Goal: Transaction & Acquisition: Book appointment/travel/reservation

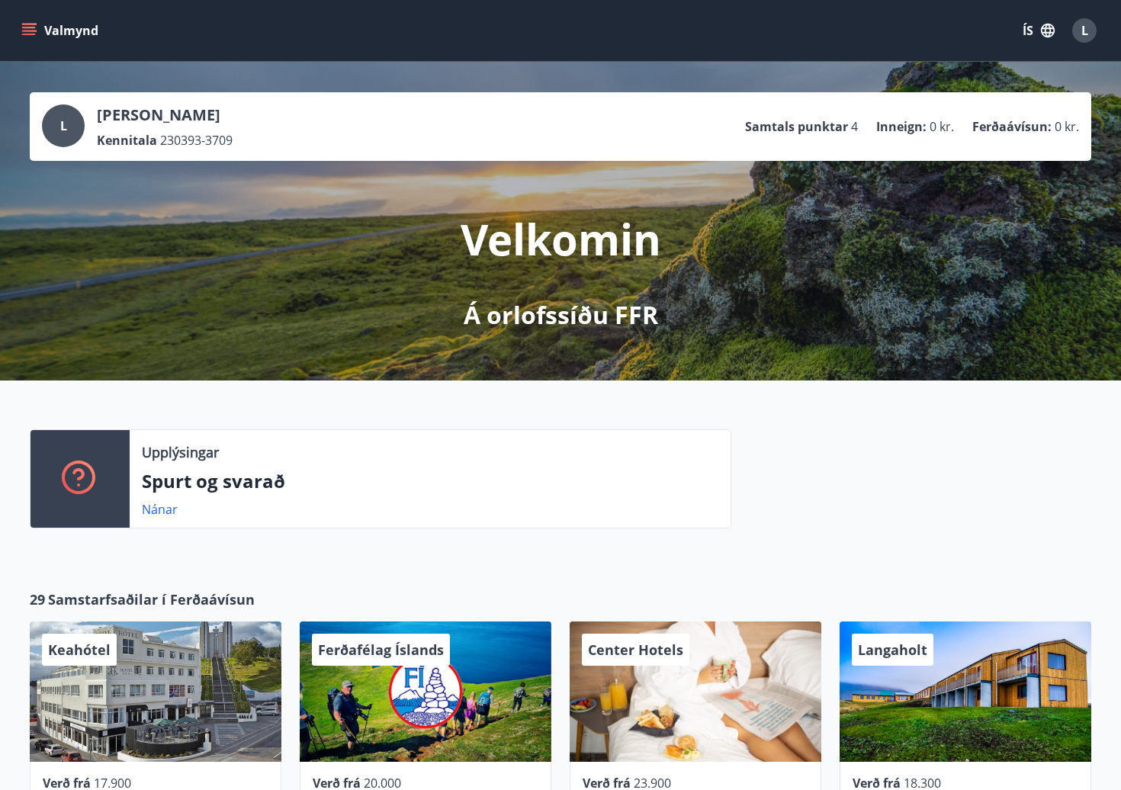
click at [1050, 35] on icon "button" at bounding box center [1048, 30] width 17 height 17
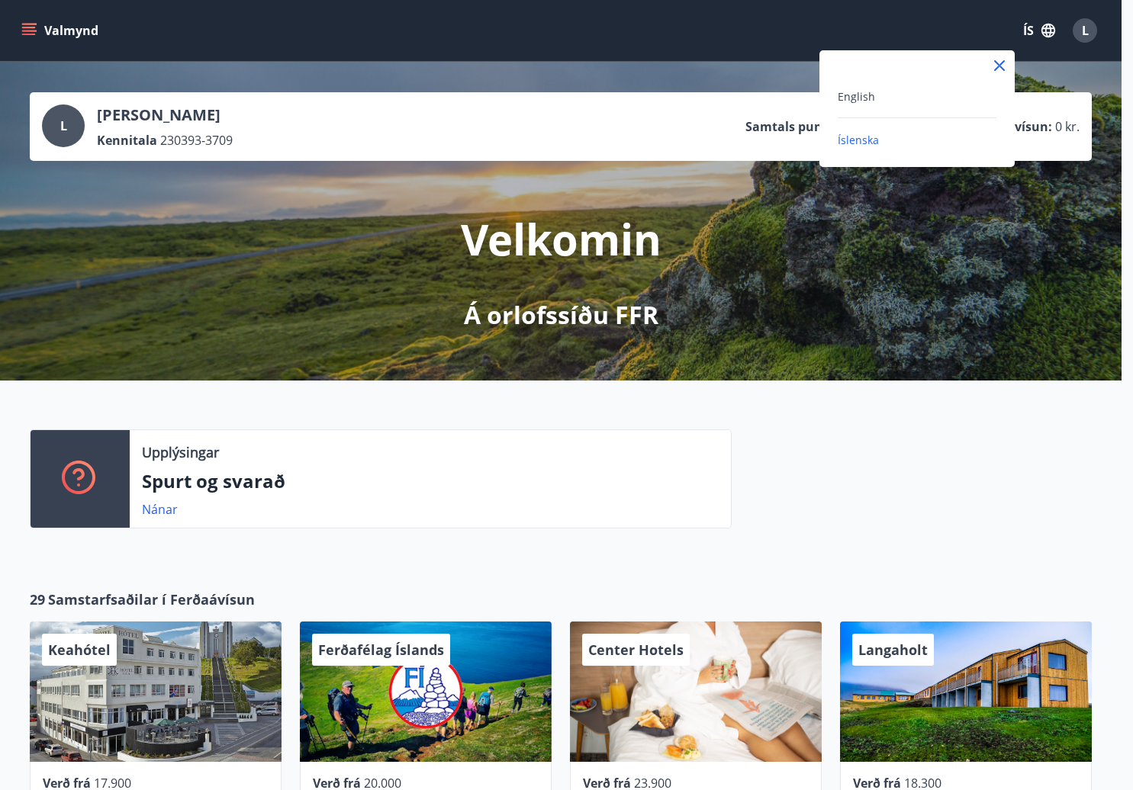
click at [1092, 29] on div at bounding box center [566, 395] width 1133 height 790
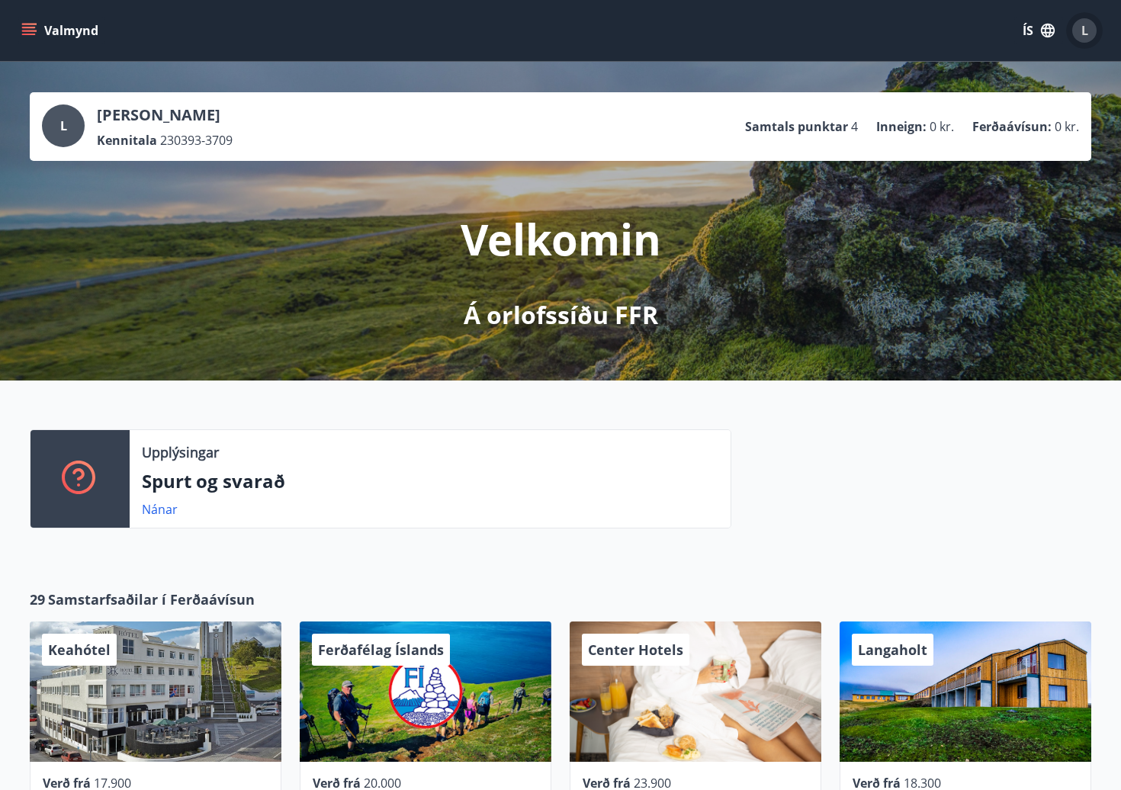
click at [1092, 29] on div "L" at bounding box center [1084, 30] width 24 height 24
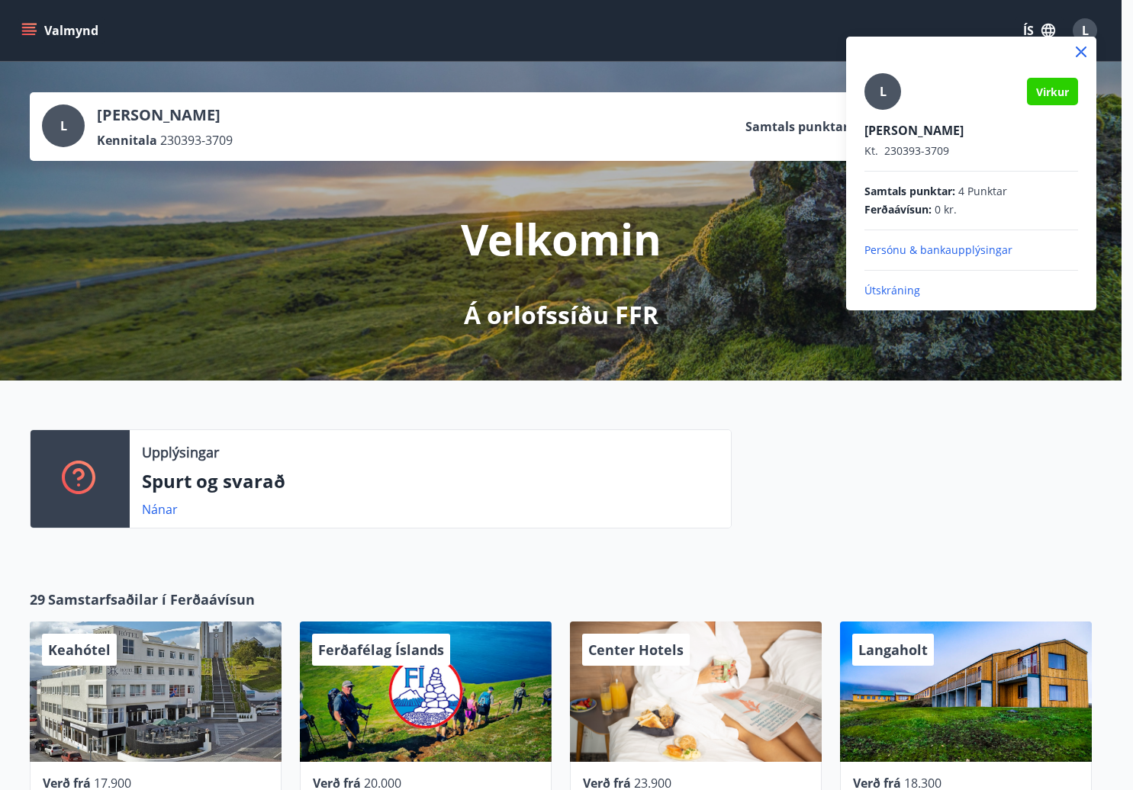
click at [926, 299] on div "L Virkur Linda Ýr Stefánsdóttir Kt. 230393-3709 Samtals punktar : 4 Punktar Fer…" at bounding box center [971, 174] width 250 height 274
click at [896, 294] on p "Útskráning" at bounding box center [971, 290] width 214 height 15
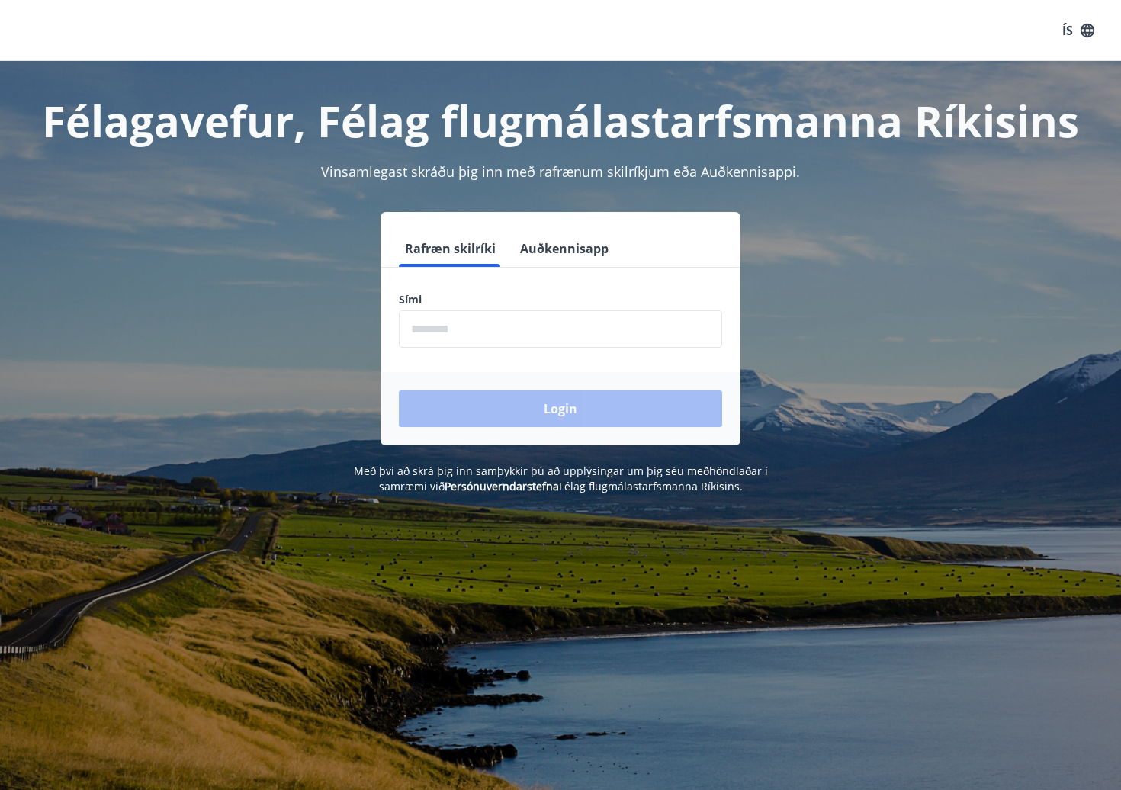
click at [565, 336] on input "phone" at bounding box center [560, 328] width 323 height 37
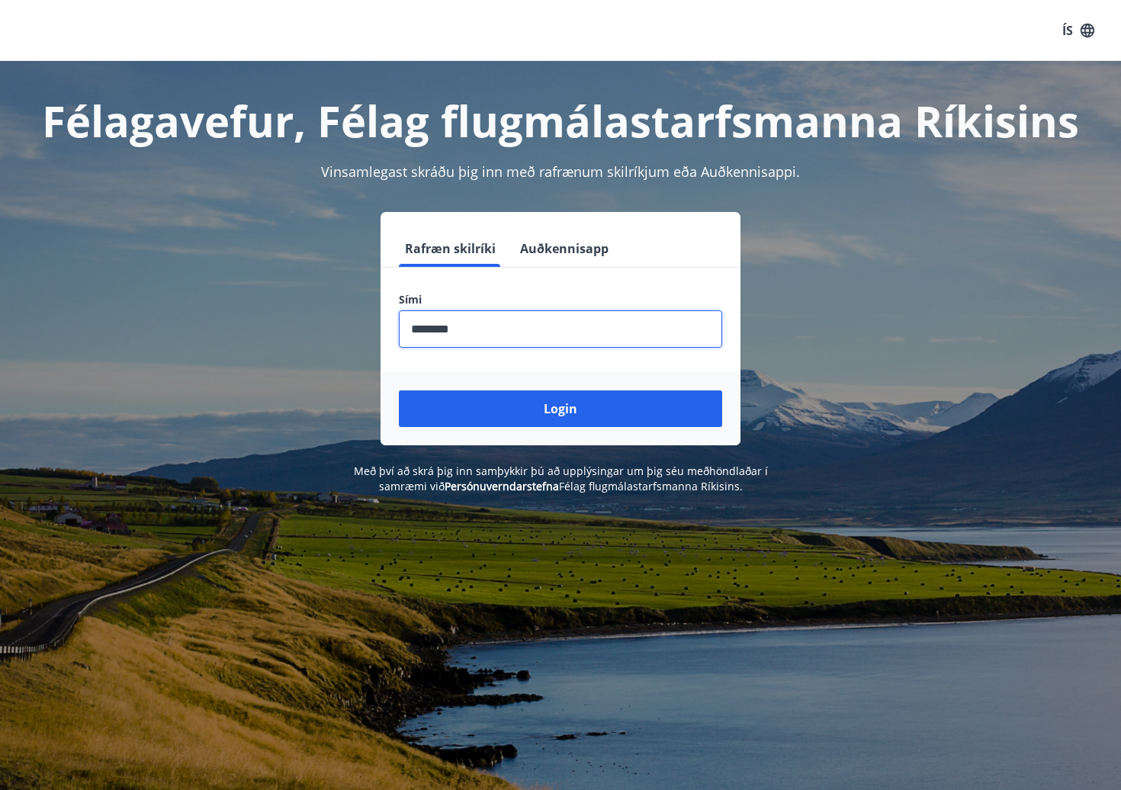
type input "********"
click at [399, 390] on button "Login" at bounding box center [560, 408] width 323 height 37
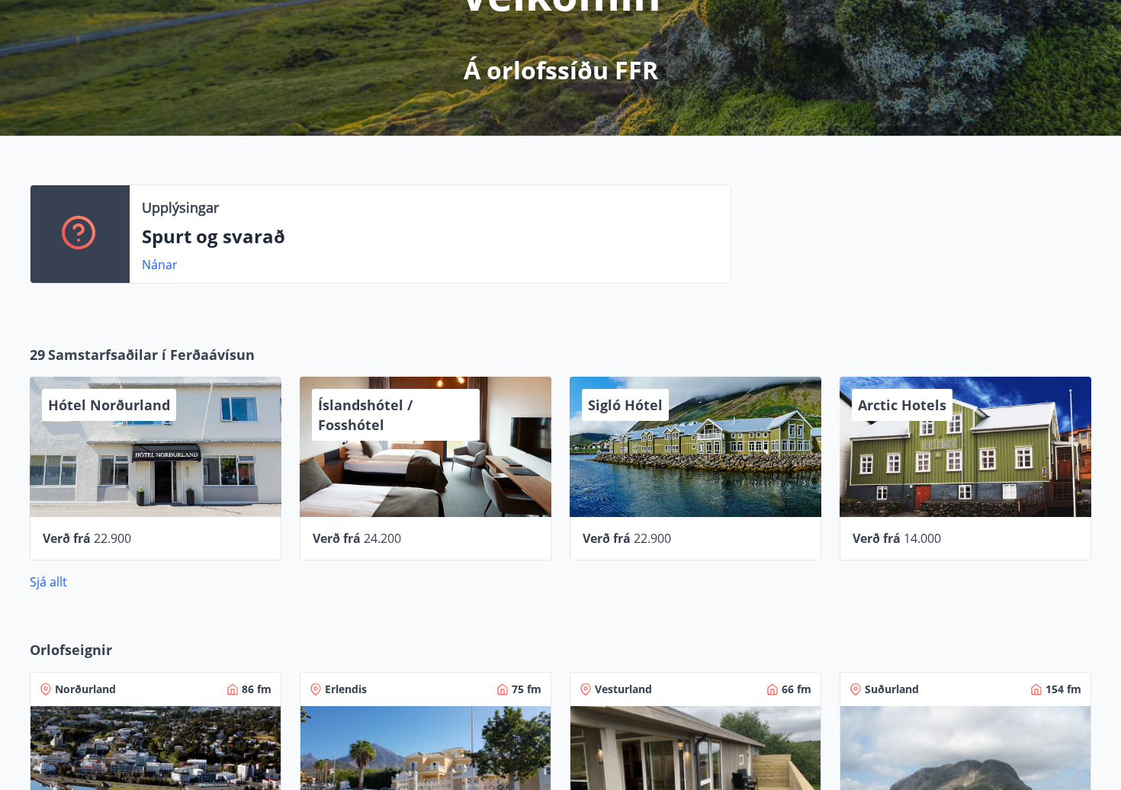
scroll to position [254, 0]
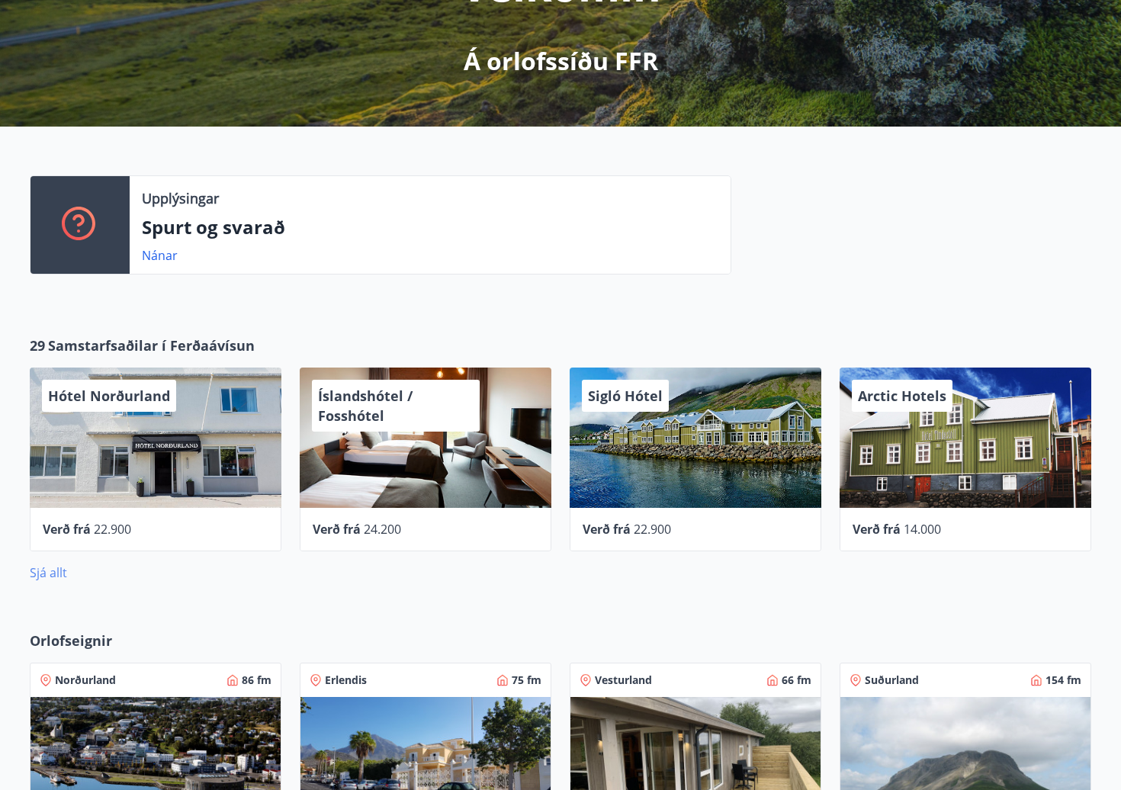
click at [59, 571] on link "Sjá allt" at bounding box center [48, 572] width 37 height 17
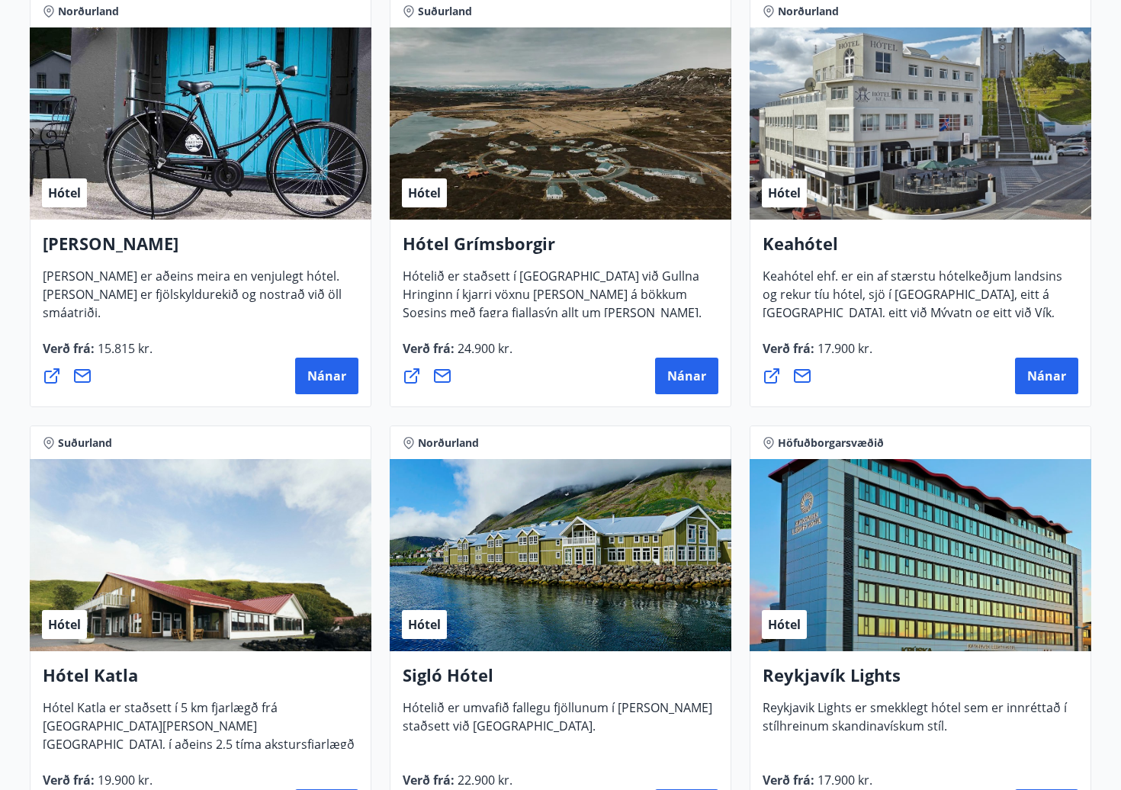
scroll to position [763, 0]
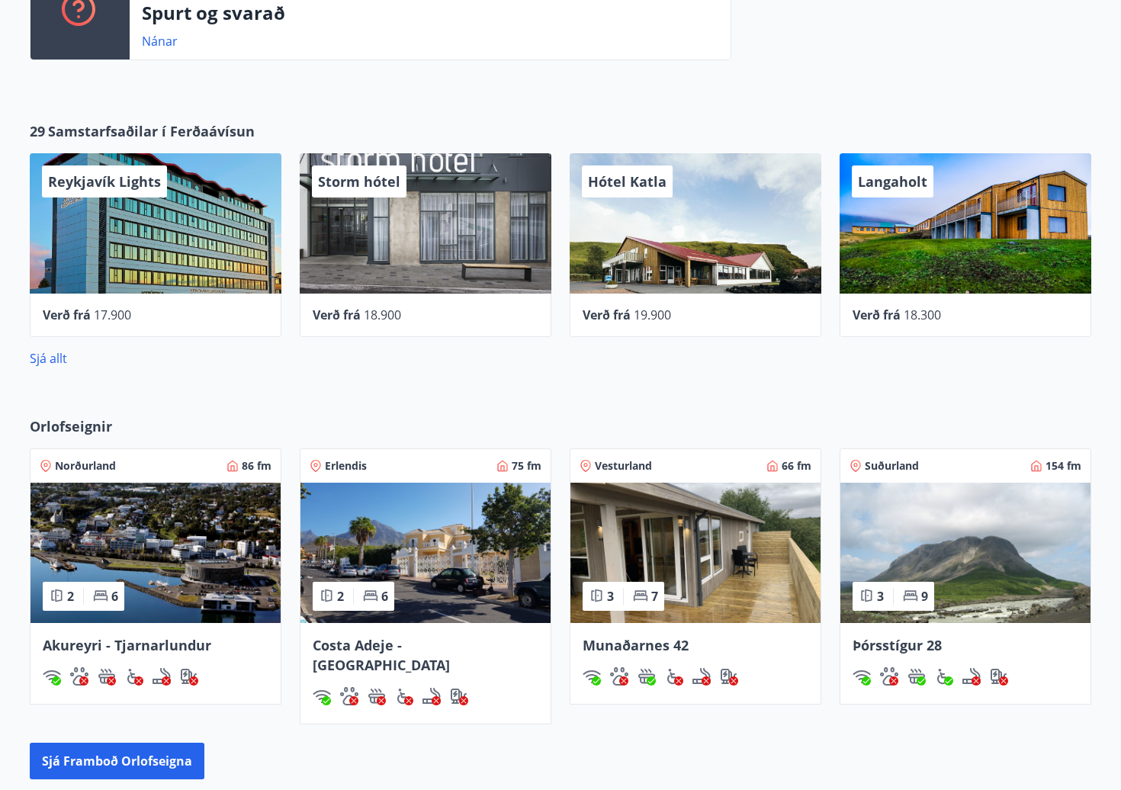
scroll to position [508, 0]
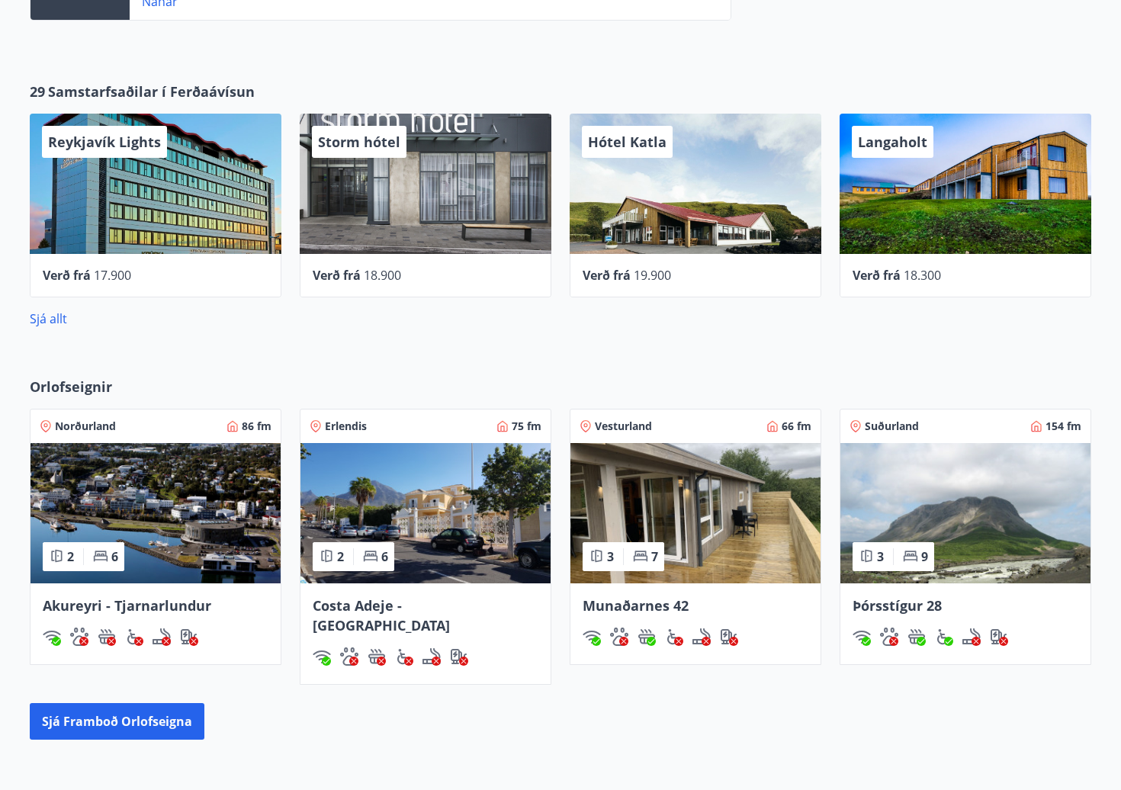
click at [689, 613] on div "Munaðarnes 42" at bounding box center [696, 606] width 226 height 20
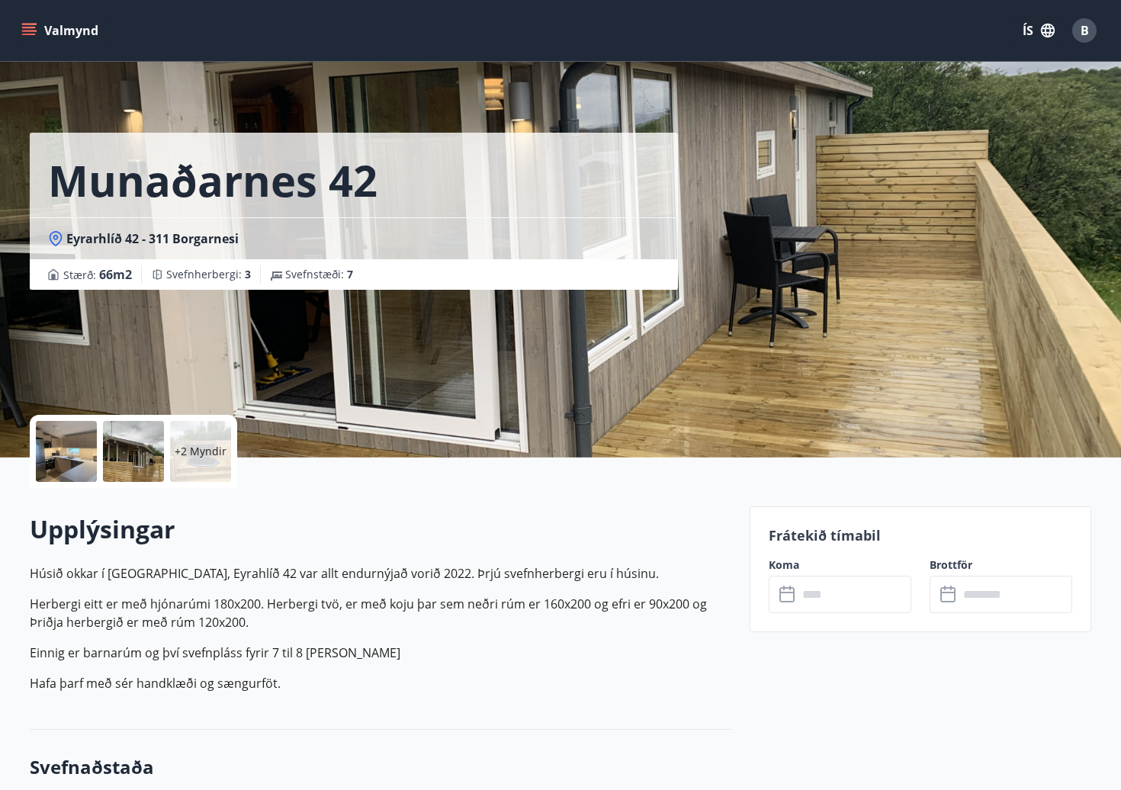
click at [789, 593] on icon at bounding box center [786, 593] width 15 height 2
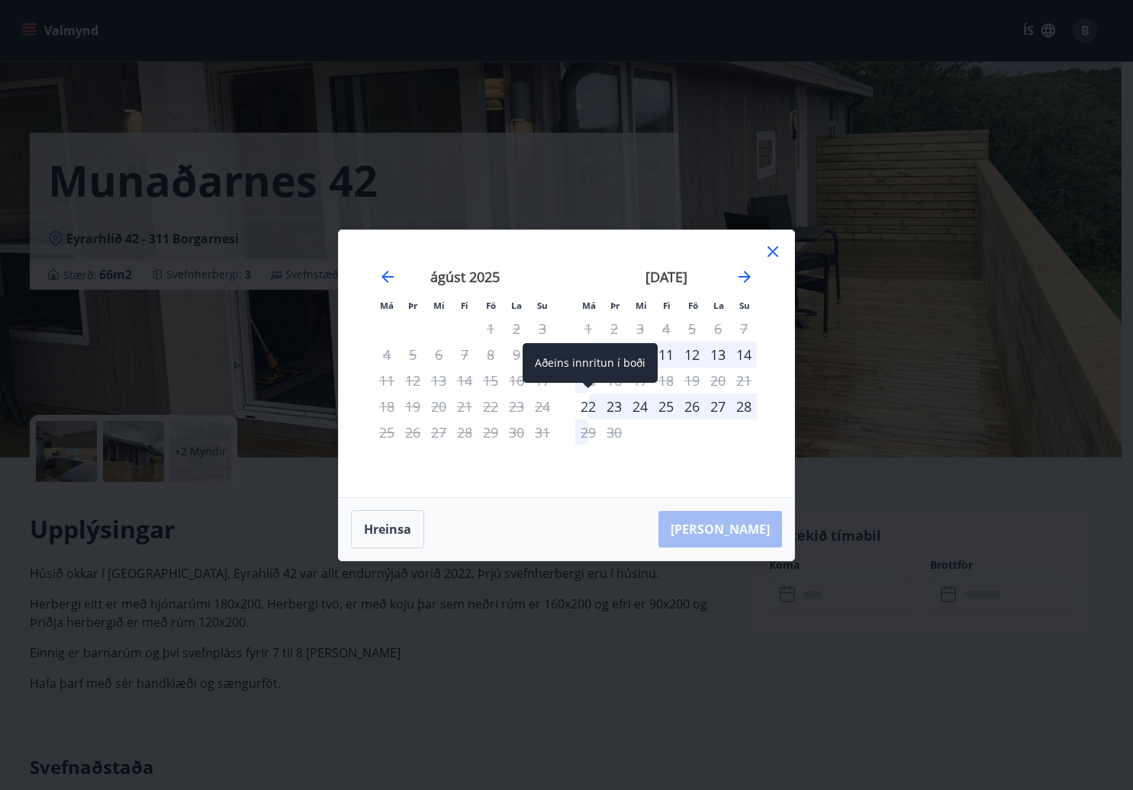
click at [589, 406] on div "22" at bounding box center [588, 407] width 26 height 26
click at [729, 535] on div "[PERSON_NAME]" at bounding box center [566, 529] width 455 height 63
click at [586, 403] on div "22" at bounding box center [588, 407] width 26 height 26
click at [670, 406] on div "25" at bounding box center [666, 407] width 26 height 26
click at [717, 407] on div "27" at bounding box center [718, 407] width 26 height 26
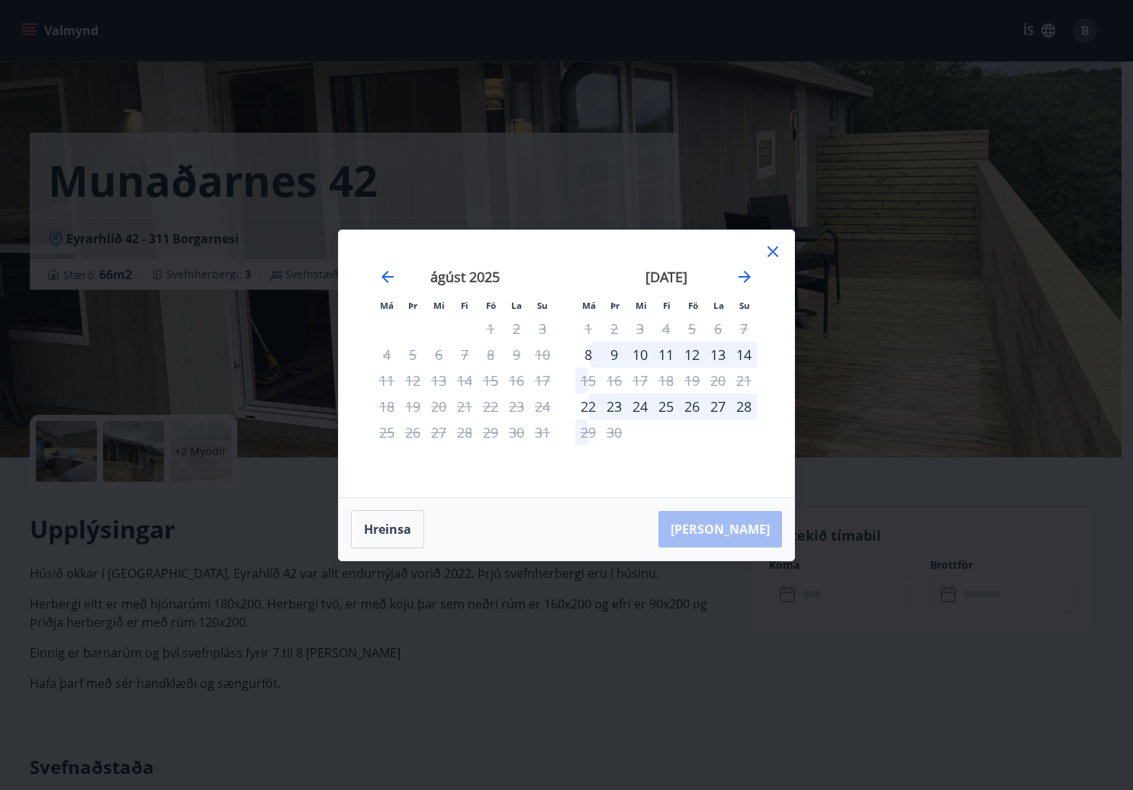
drag, startPoint x: 593, startPoint y: 404, endPoint x: 732, endPoint y: 406, distance: 139.6
click at [732, 406] on tr "22 23 24 25 26 27 28" at bounding box center [666, 407] width 182 height 26
click at [732, 406] on div "28" at bounding box center [744, 407] width 26 height 26
drag, startPoint x: 715, startPoint y: 405, endPoint x: 689, endPoint y: 405, distance: 25.9
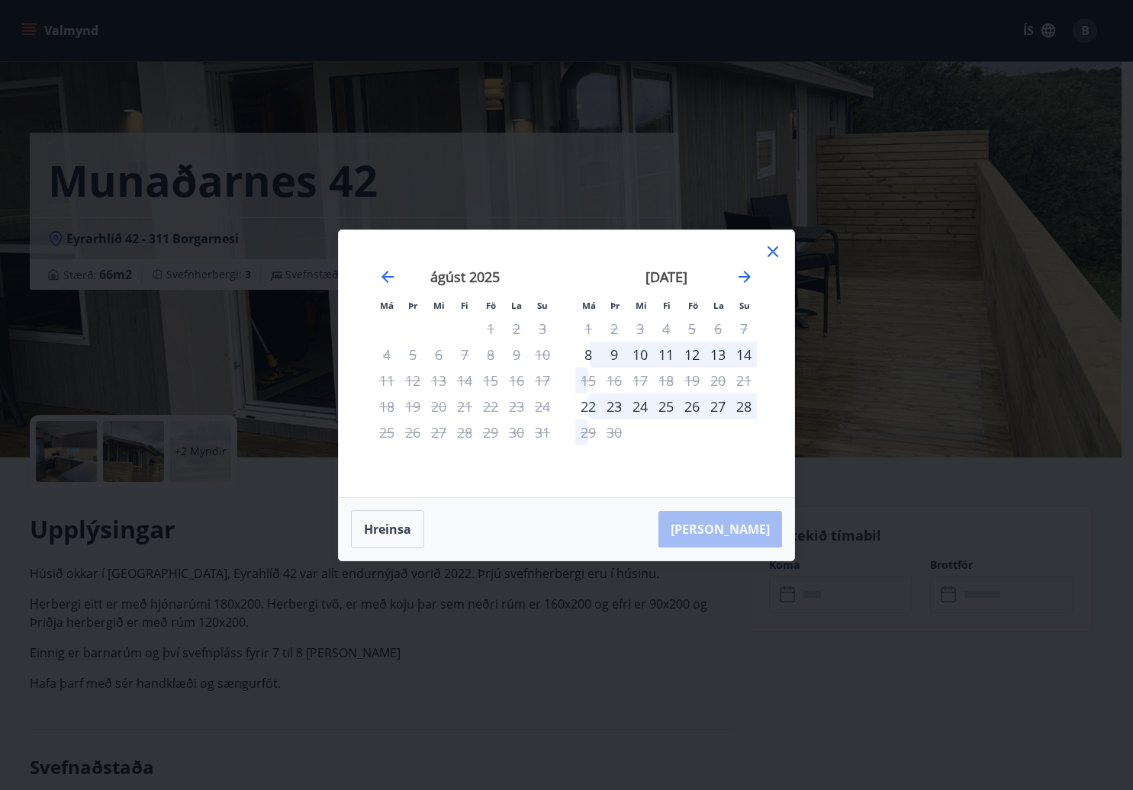
click at [715, 405] on div "27" at bounding box center [718, 407] width 26 height 26
drag, startPoint x: 370, startPoint y: 543, endPoint x: 609, endPoint y: 535, distance: 239.6
click at [370, 543] on button "Hreinsa" at bounding box center [387, 529] width 73 height 38
click at [583, 410] on div "22" at bounding box center [588, 407] width 26 height 26
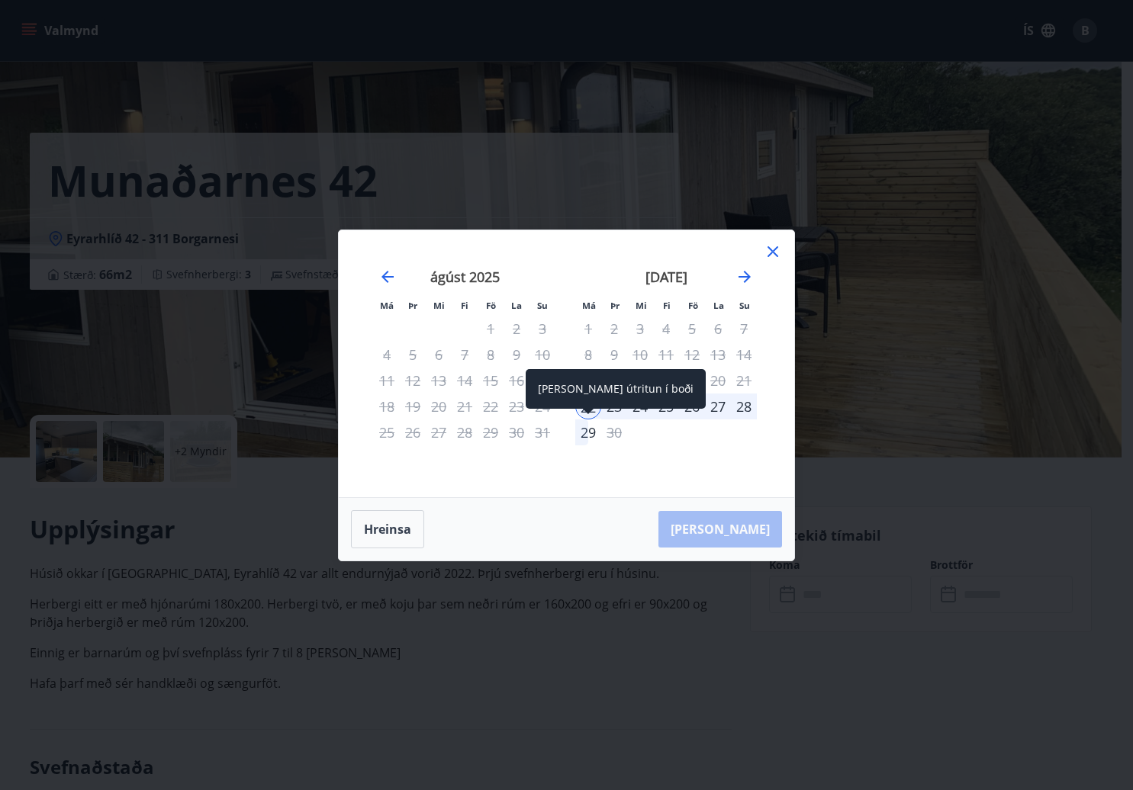
click at [580, 432] on div "29" at bounding box center [588, 432] width 26 height 26
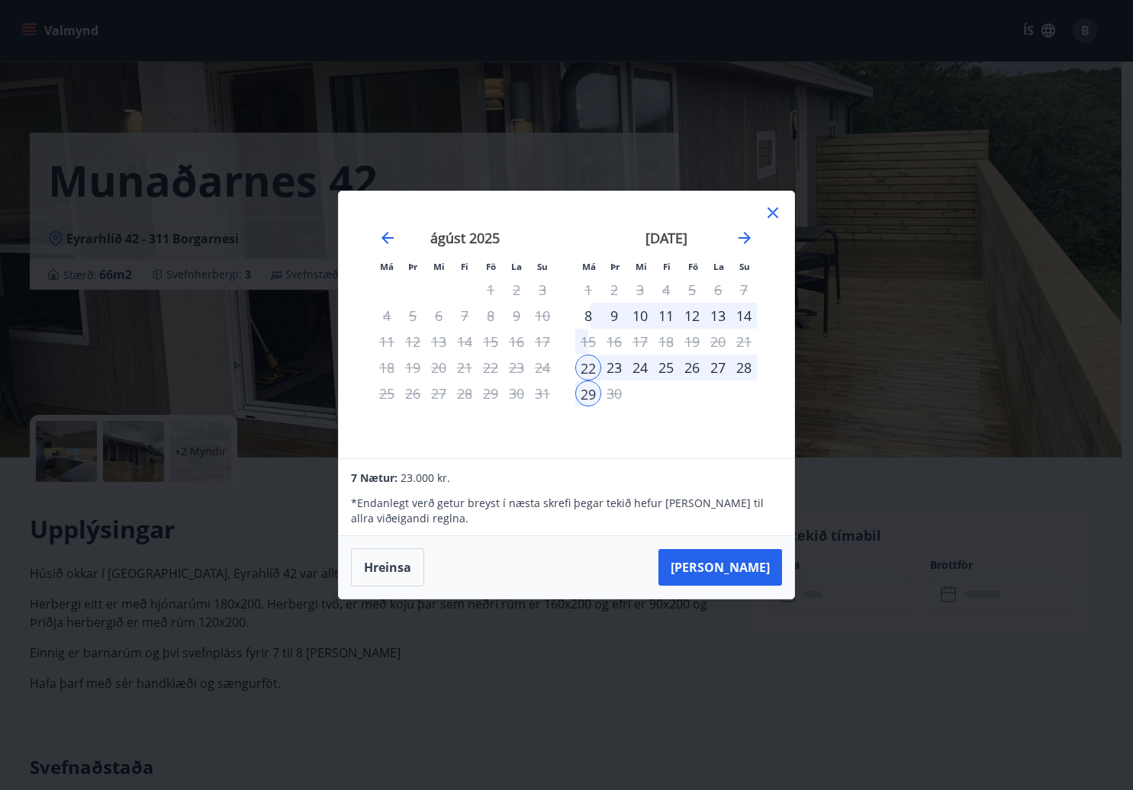
click at [789, 584] on div "[PERSON_NAME]" at bounding box center [566, 567] width 455 height 63
click at [770, 577] on button "[PERSON_NAME]" at bounding box center [720, 567] width 124 height 37
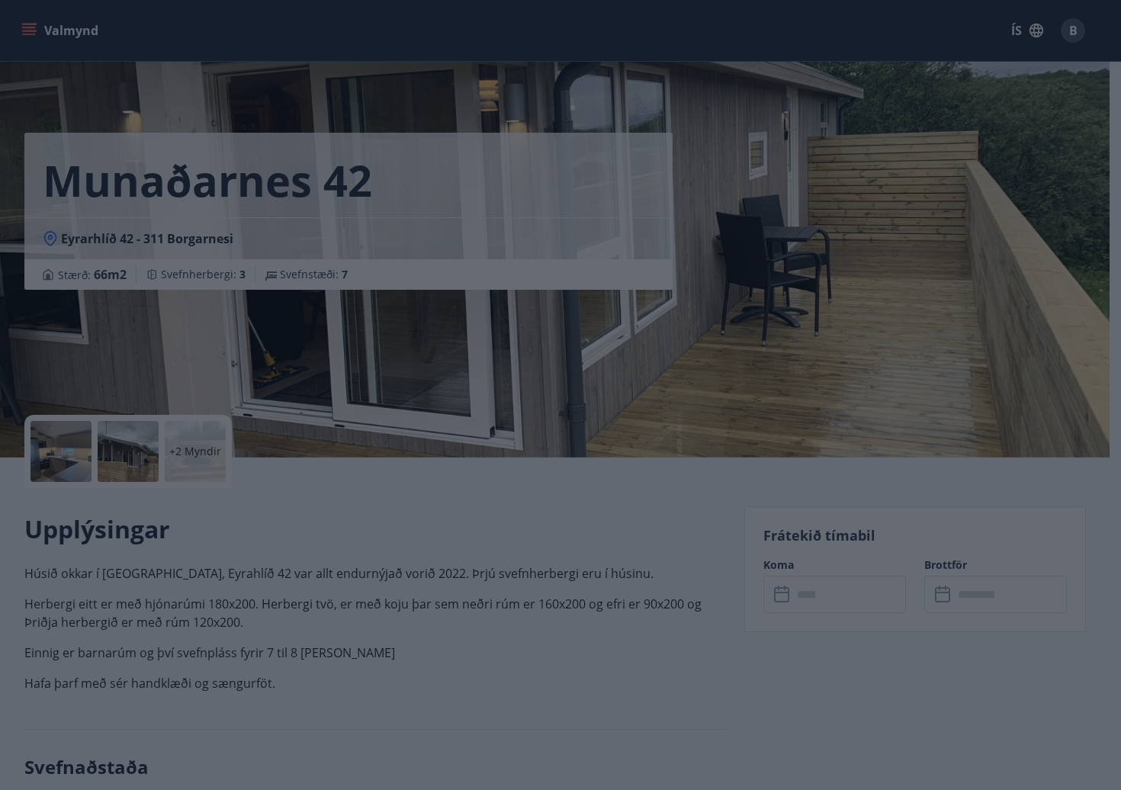
type input "******"
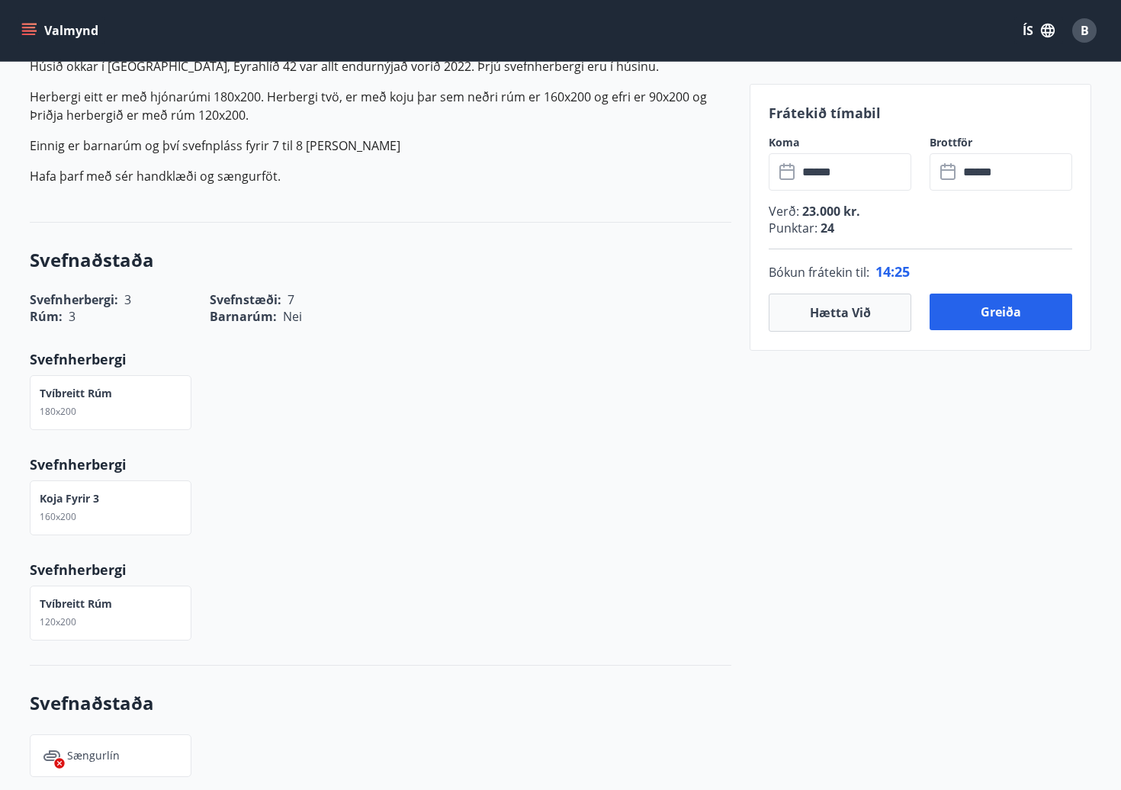
scroll to position [509, 0]
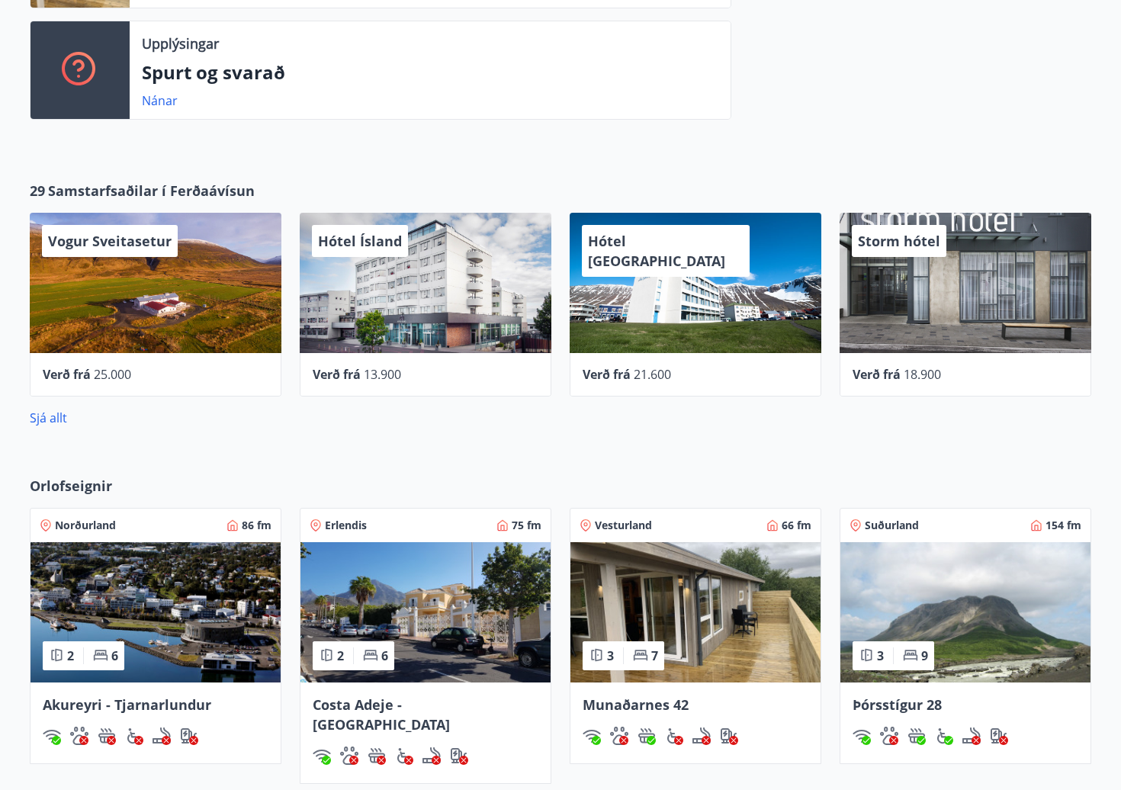
scroll to position [763, 0]
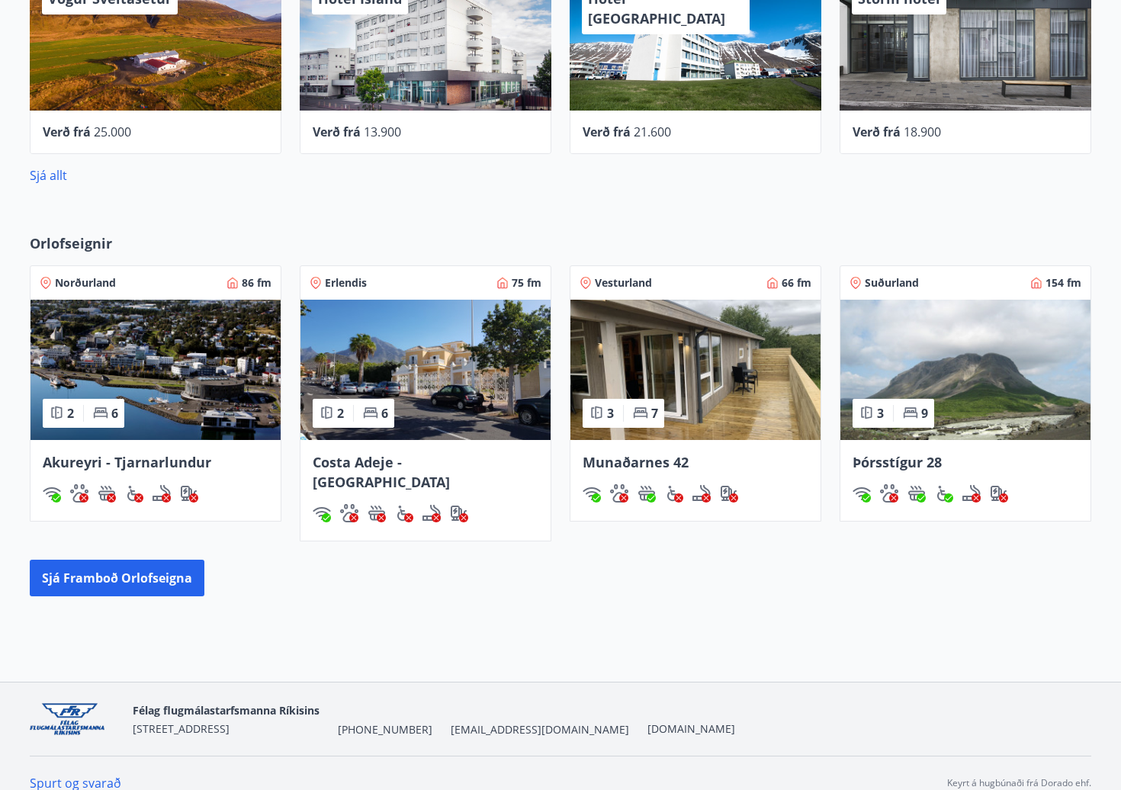
click at [877, 467] on span "Þórsstígur 28" at bounding box center [897, 462] width 89 height 18
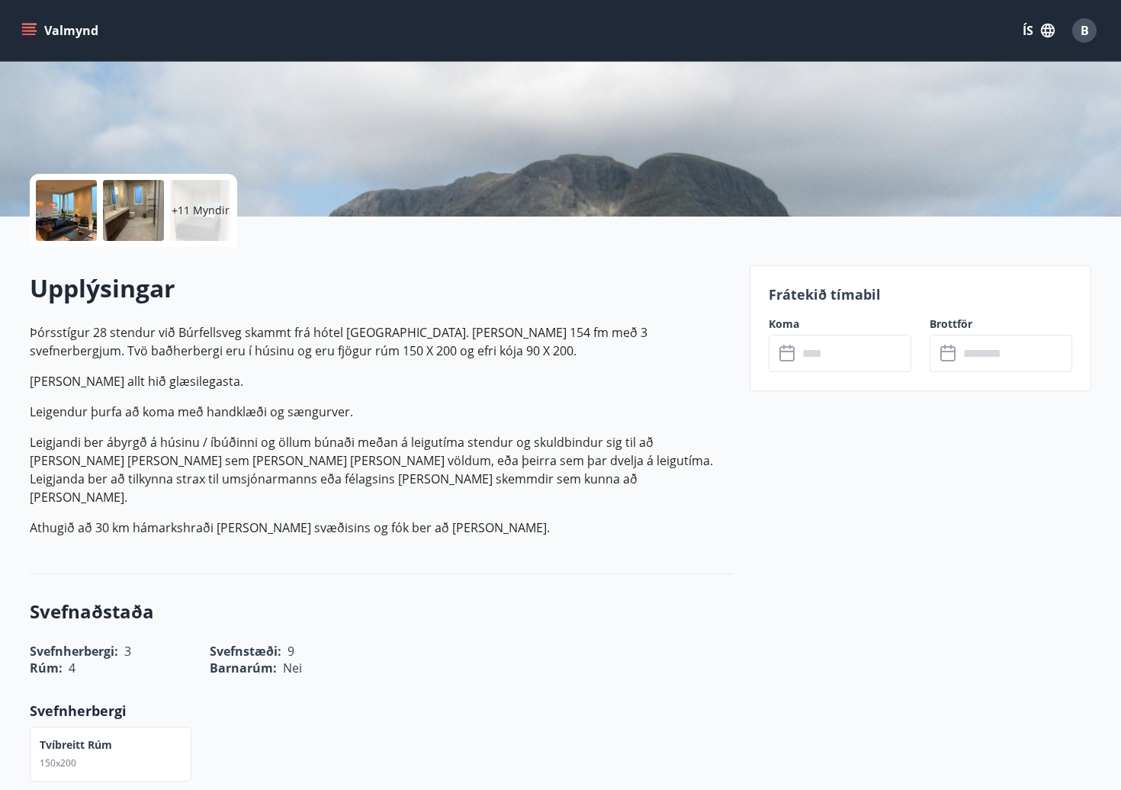
scroll to position [254, 0]
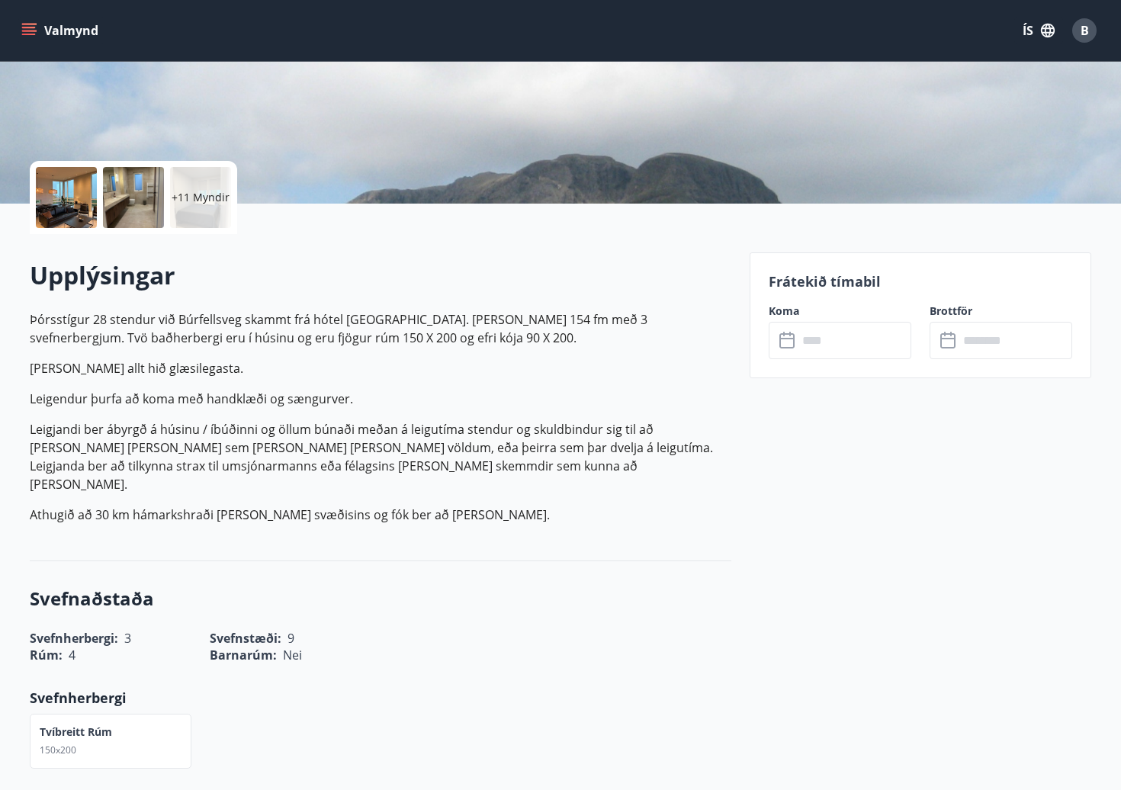
click at [792, 340] on icon at bounding box center [788, 341] width 18 height 18
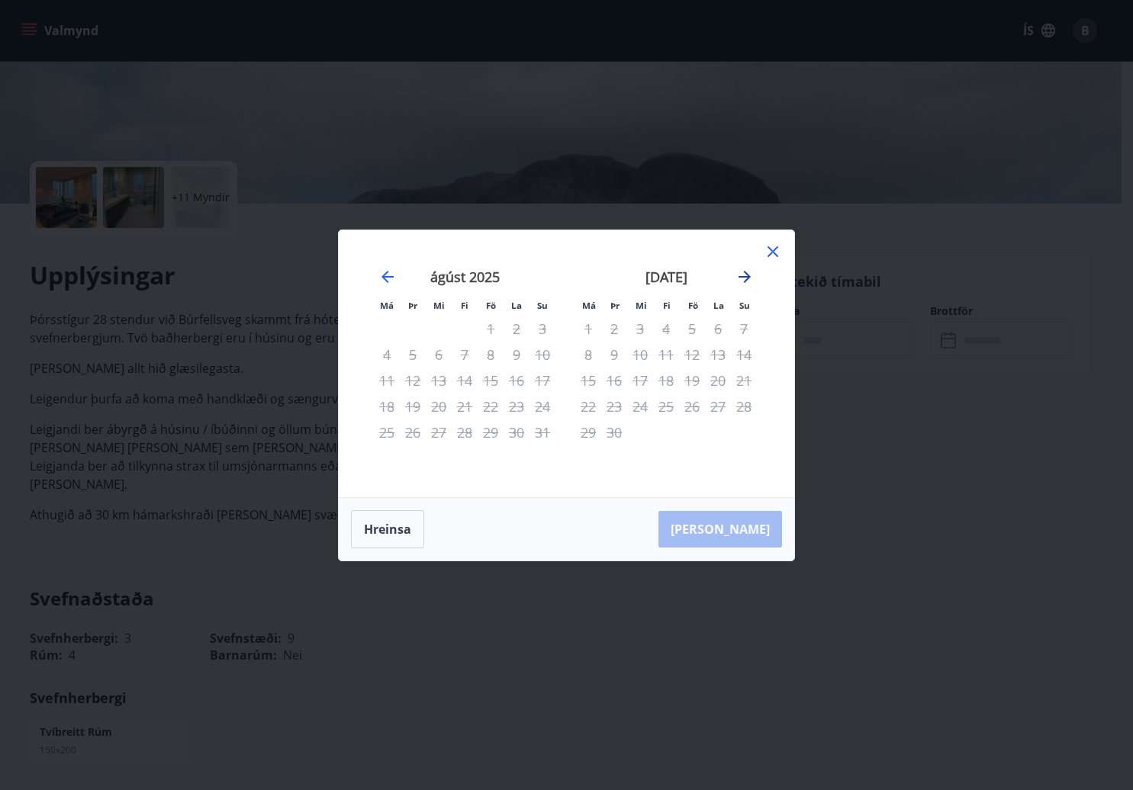
click at [747, 281] on icon "Move forward to switch to the next month." at bounding box center [744, 277] width 18 height 18
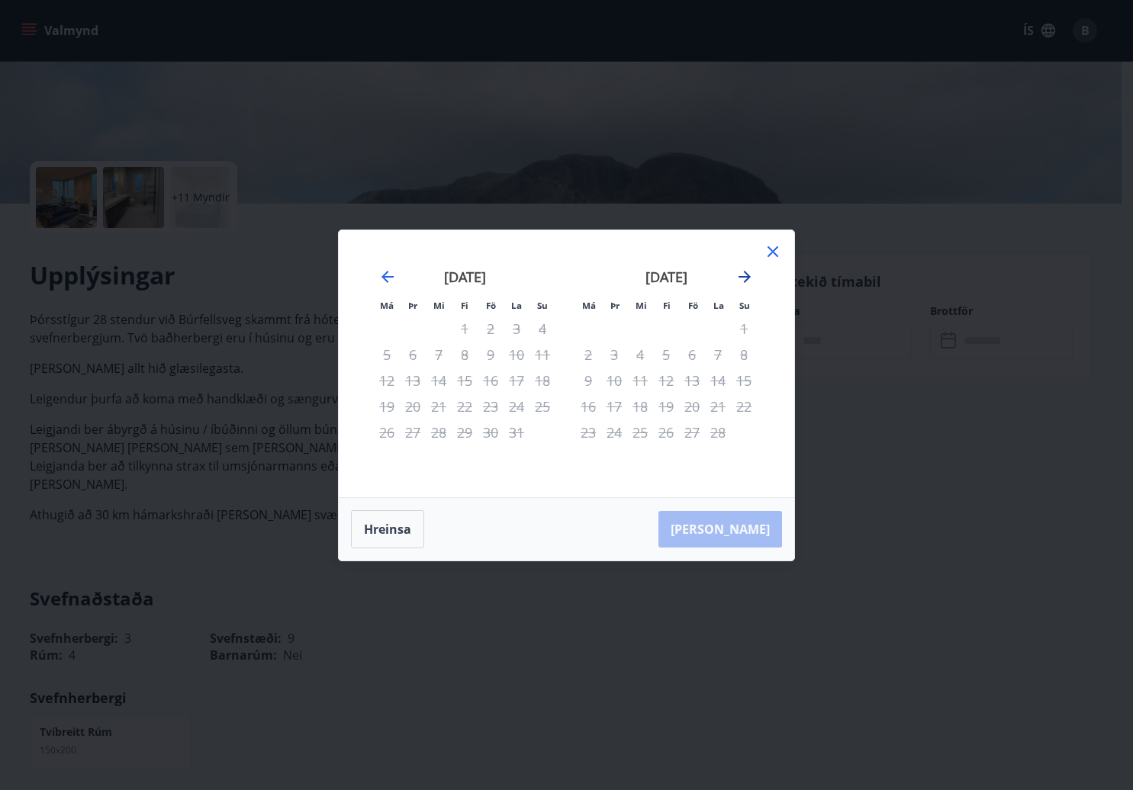
click at [747, 281] on icon "Move forward to switch to the next month." at bounding box center [744, 277] width 18 height 18
click at [767, 259] on icon at bounding box center [772, 252] width 18 height 18
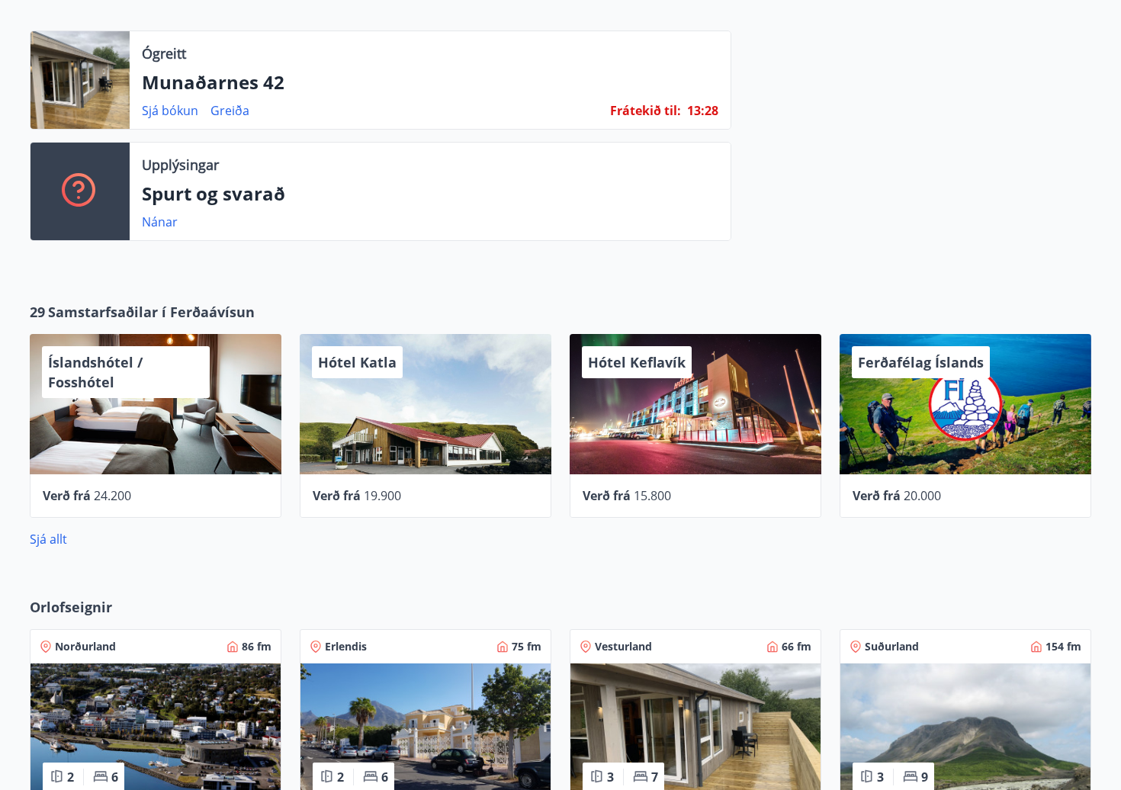
scroll to position [509, 0]
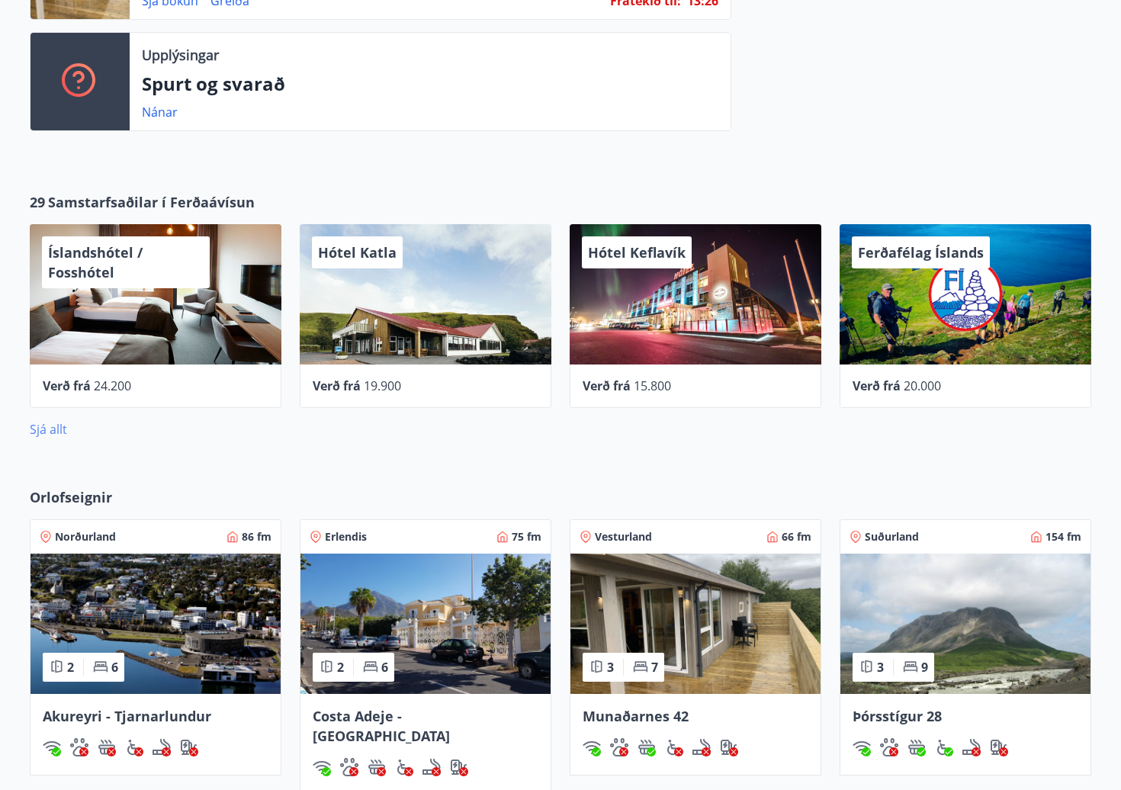
click at [50, 431] on link "Sjá allt" at bounding box center [48, 429] width 37 height 17
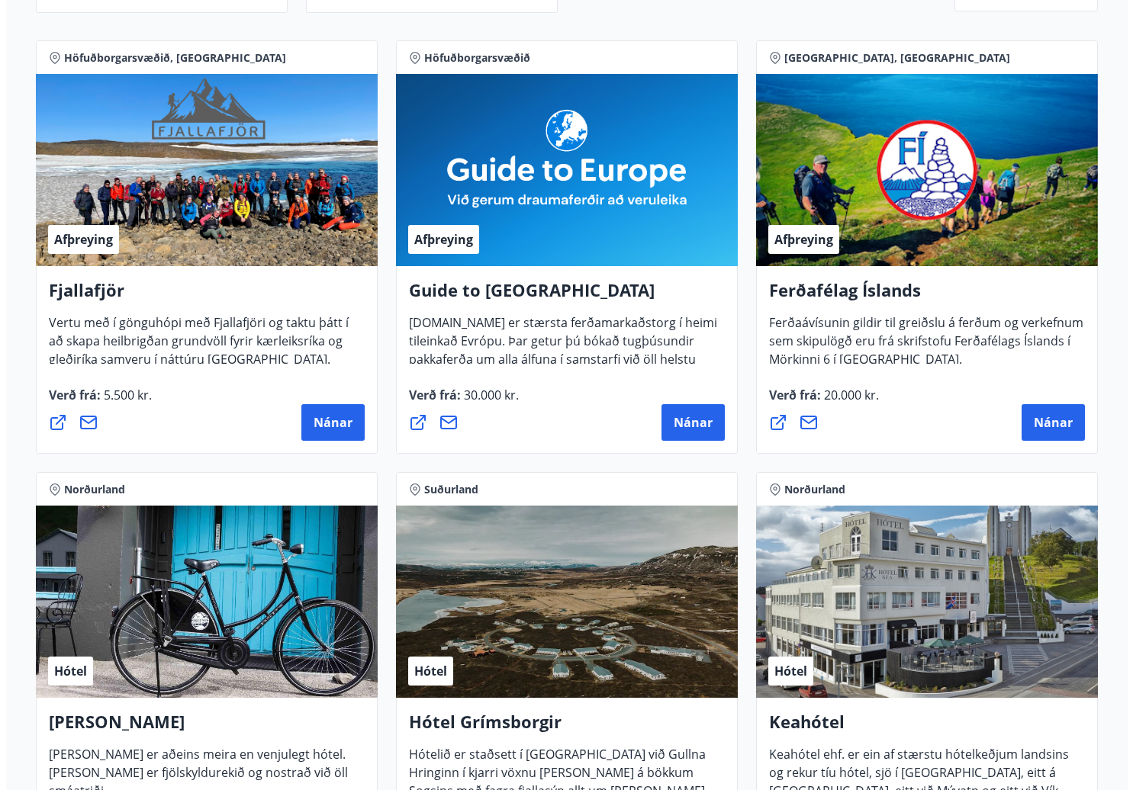
scroll to position [509, 0]
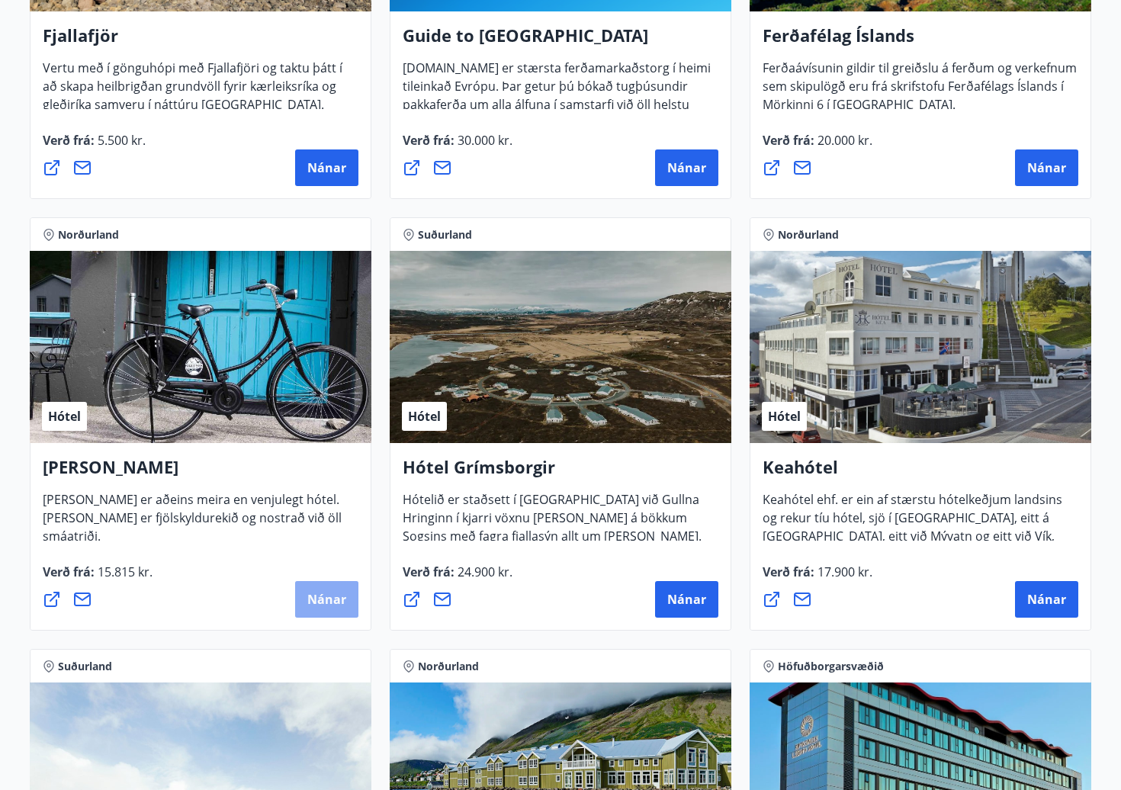
click at [312, 604] on span "Nánar" at bounding box center [326, 599] width 39 height 17
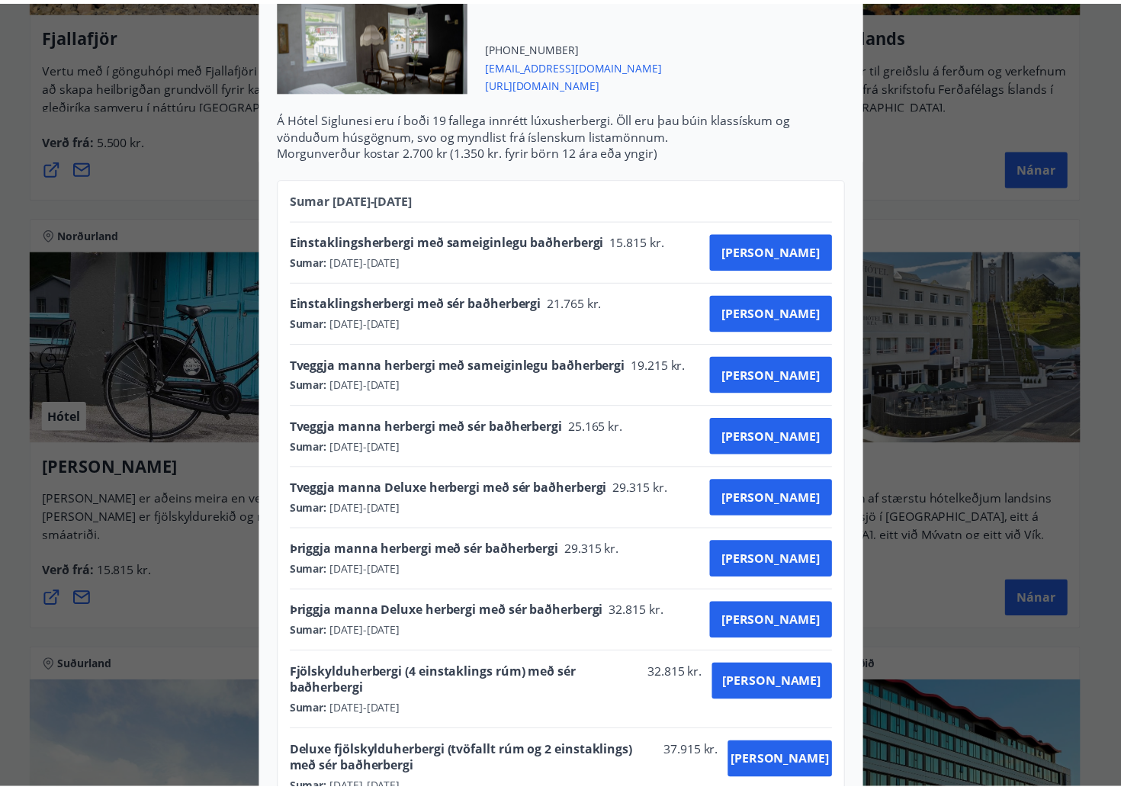
scroll to position [0, 0]
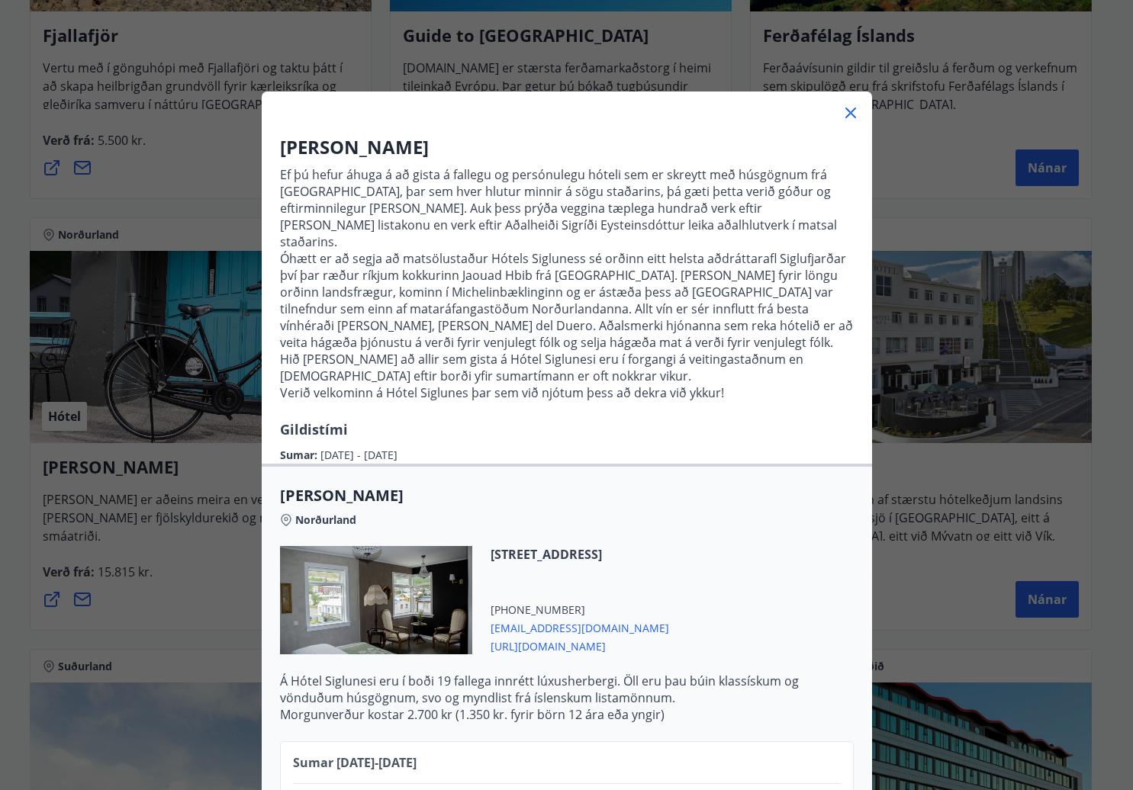
click at [845, 114] on icon at bounding box center [850, 113] width 11 height 11
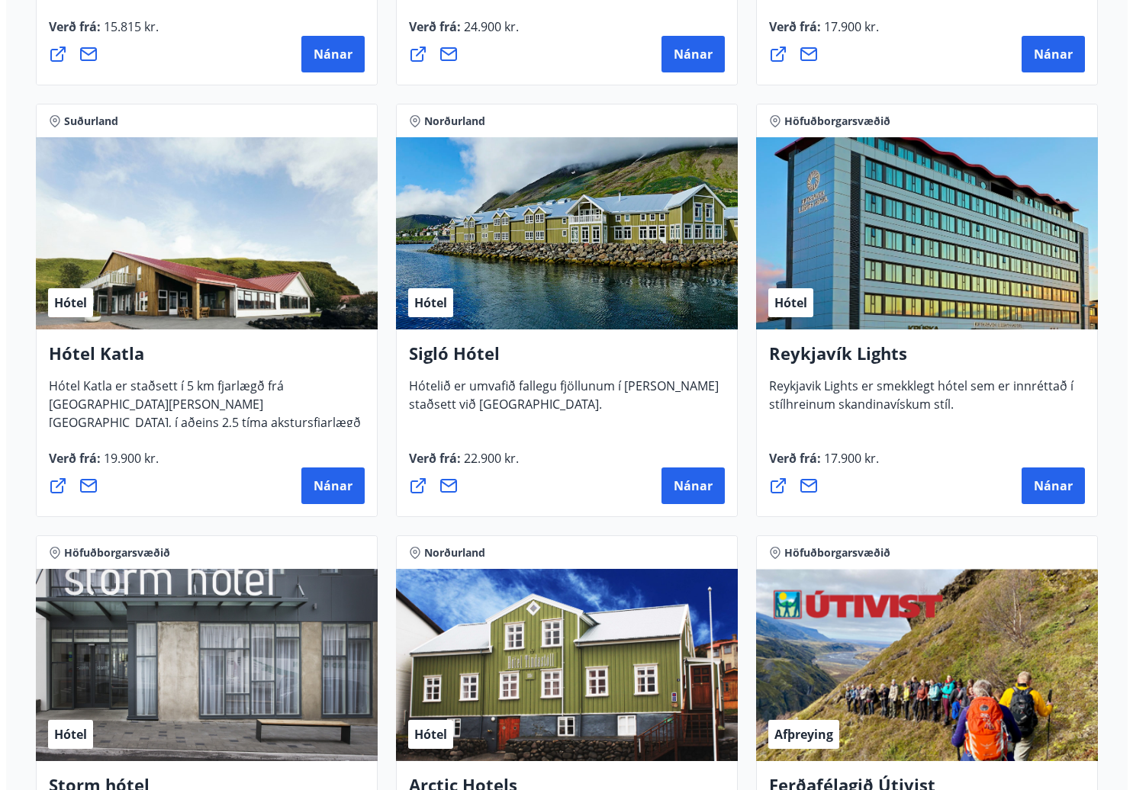
scroll to position [1017, 0]
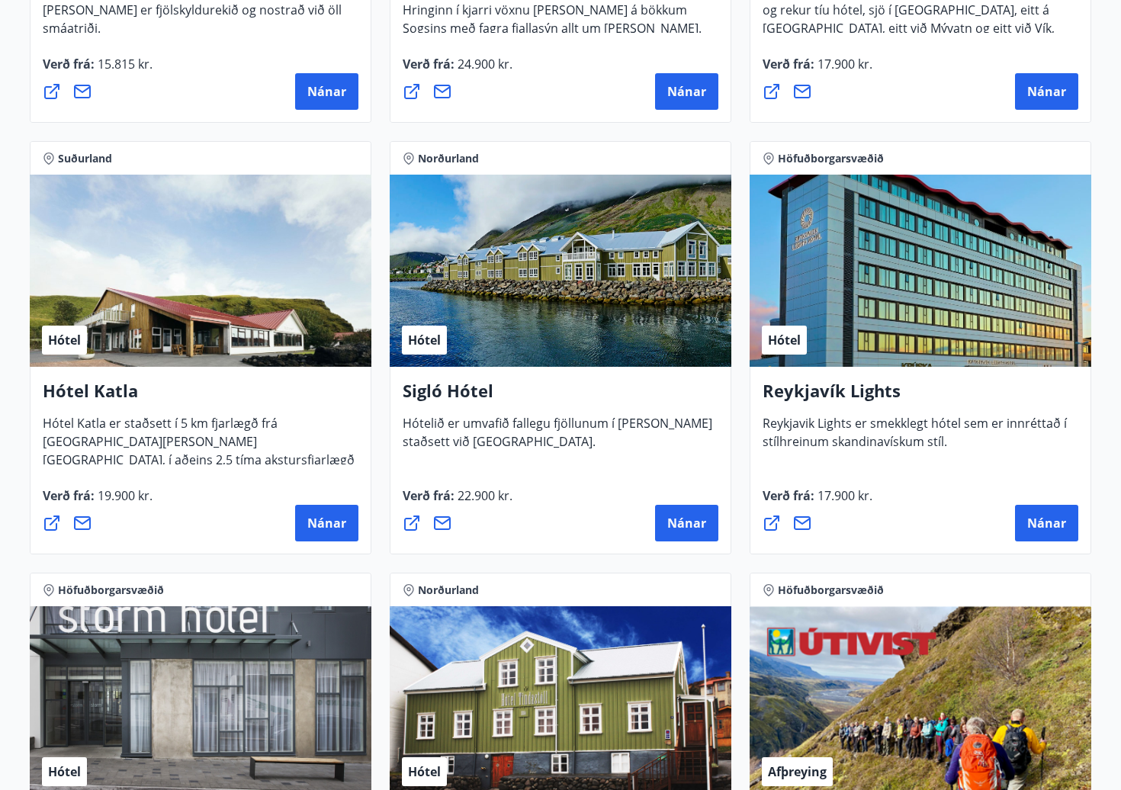
click at [464, 401] on h4 "Sigló Hótel" at bounding box center [561, 396] width 316 height 35
click at [671, 529] on span "Nánar" at bounding box center [686, 523] width 39 height 17
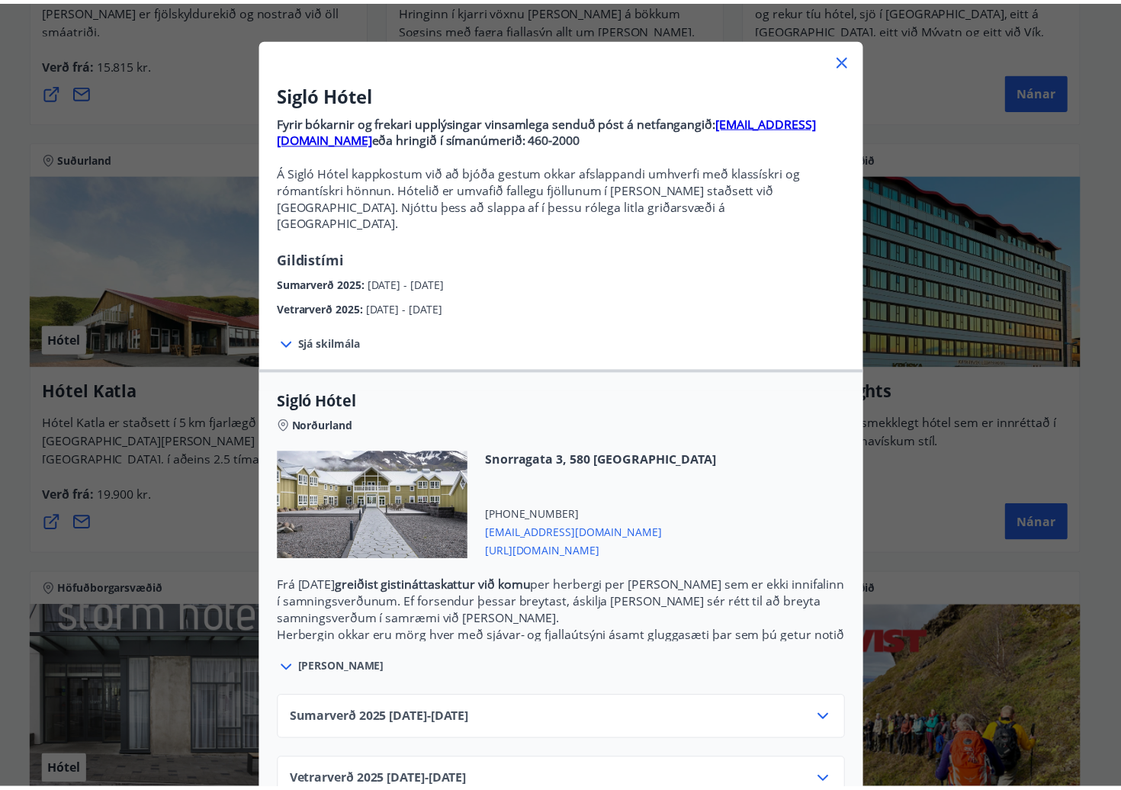
scroll to position [80, 0]
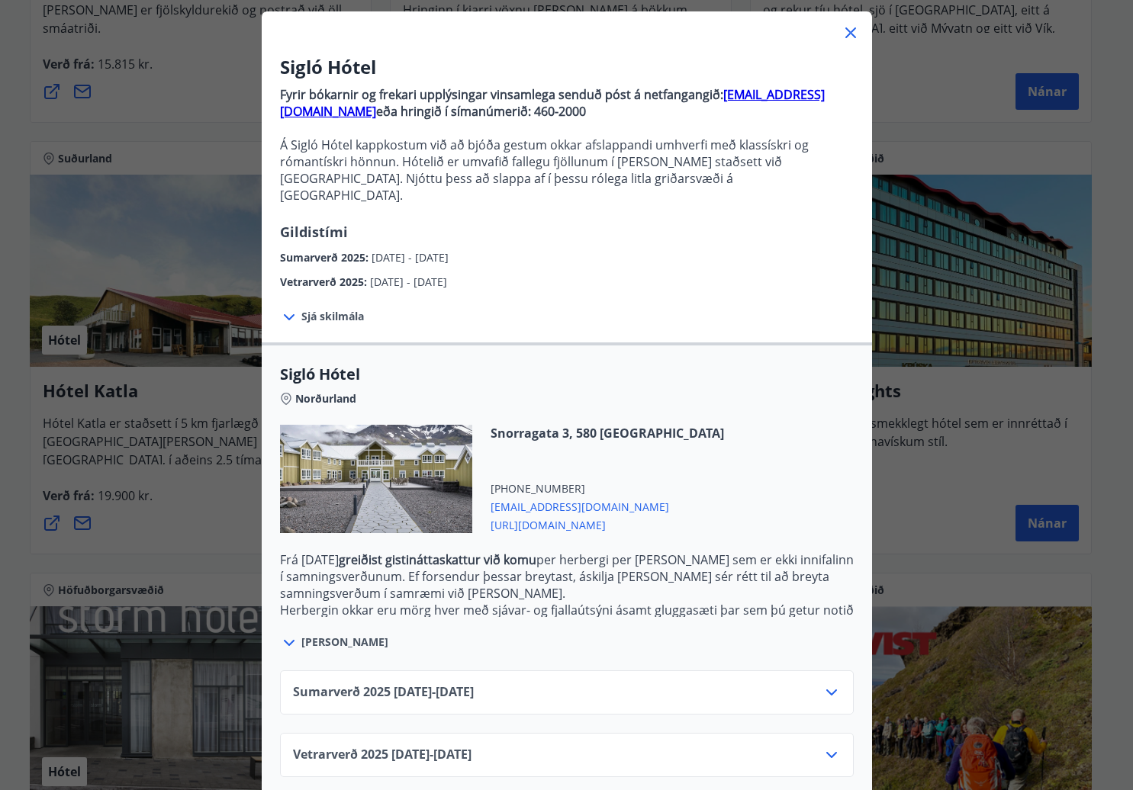
click at [1030, 423] on div "Sigló Hótel Fyrir bókarnir og frekari upplýsingar vinsamlega senduð póst á netf…" at bounding box center [566, 315] width 1133 height 790
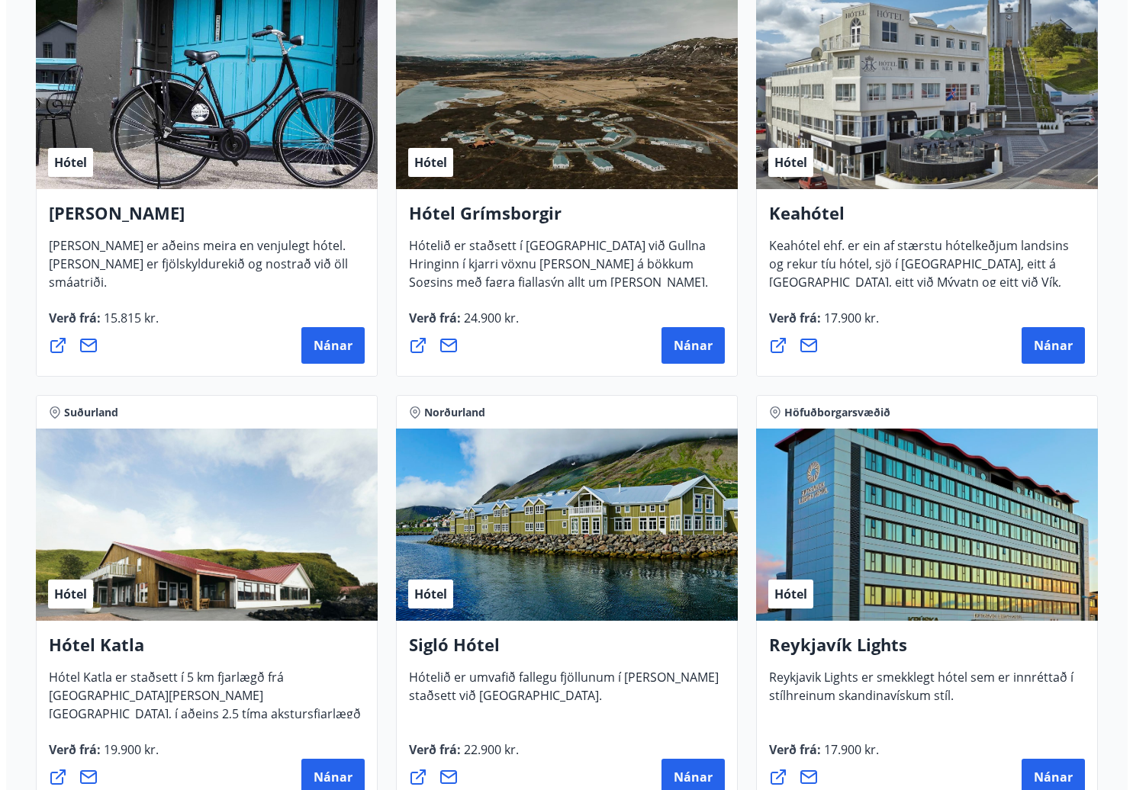
scroll to position [509, 0]
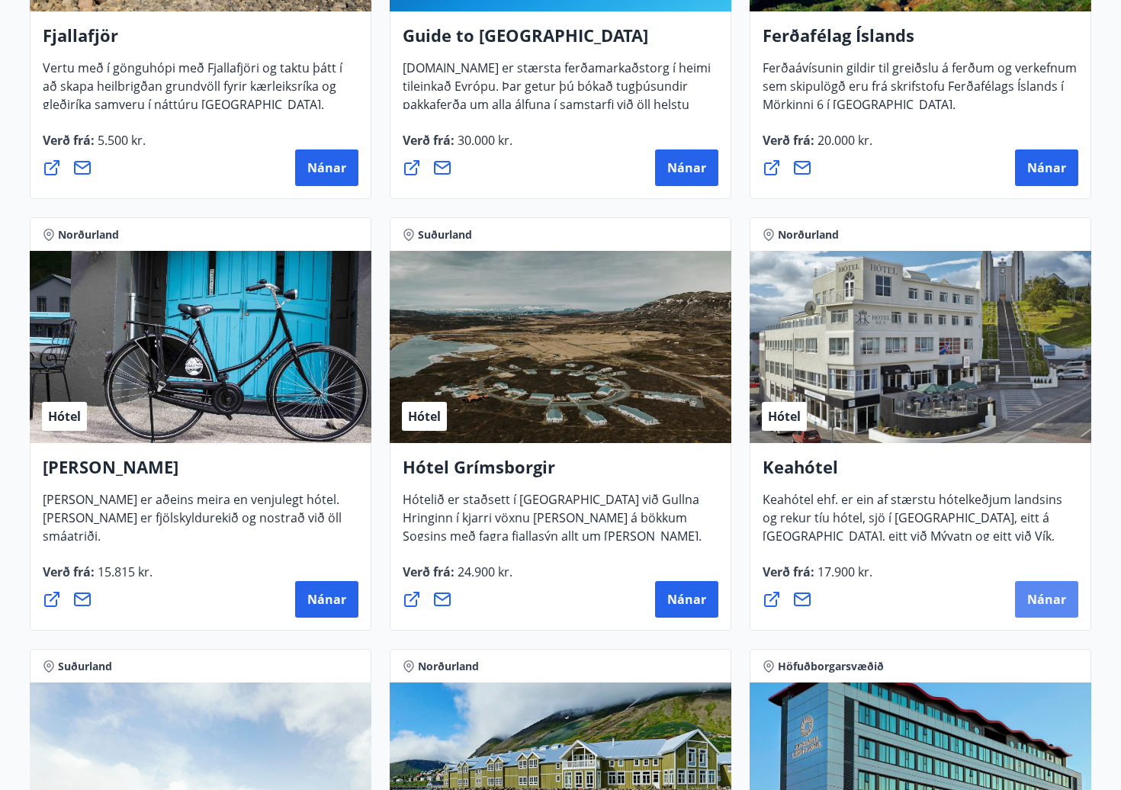
click at [1065, 597] on span "Nánar" at bounding box center [1046, 599] width 39 height 17
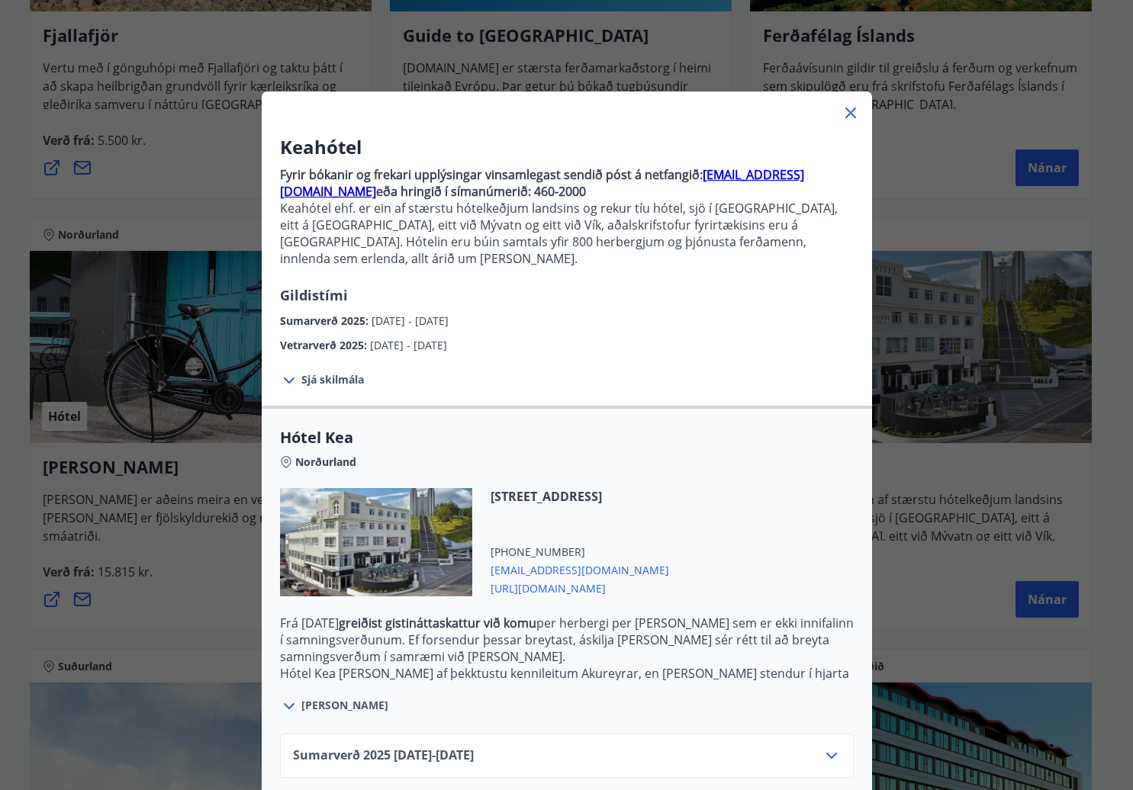
scroll to position [63, 0]
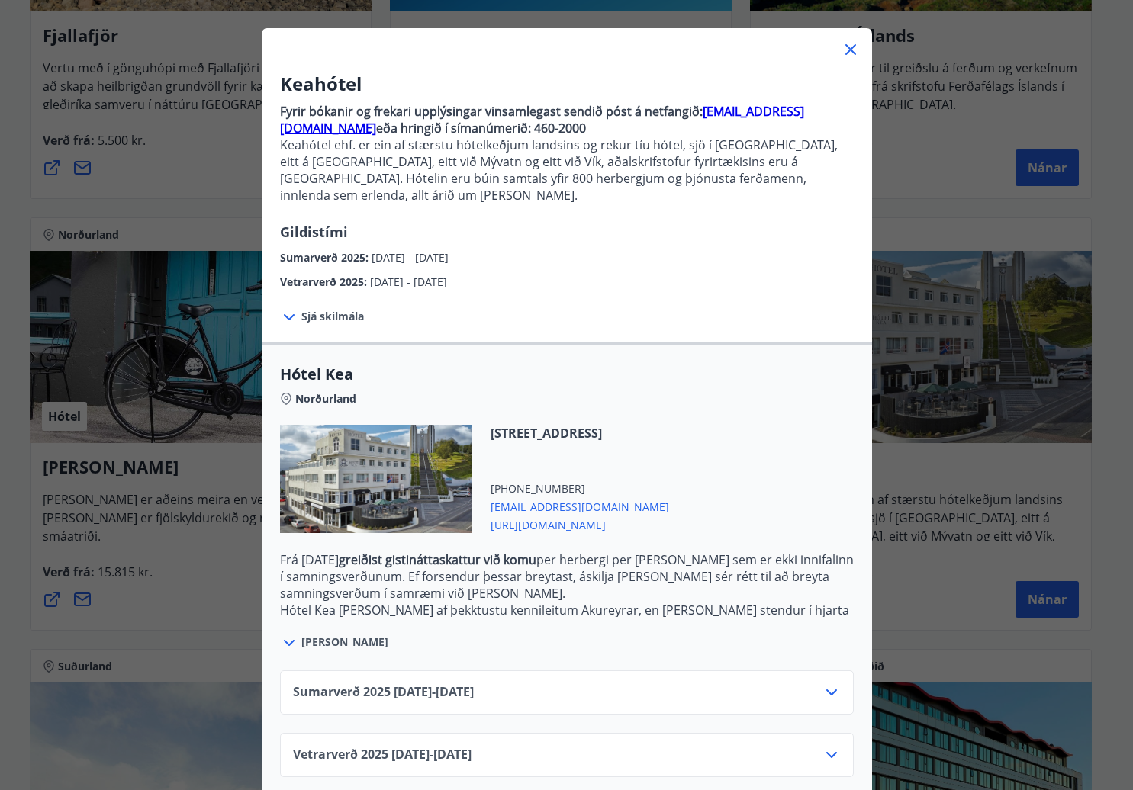
click at [808, 683] on div "Sumarverð [PHONE_NUMBER][DATE] - [DATE]" at bounding box center [567, 698] width 548 height 31
click at [829, 689] on icon at bounding box center [831, 692] width 11 height 6
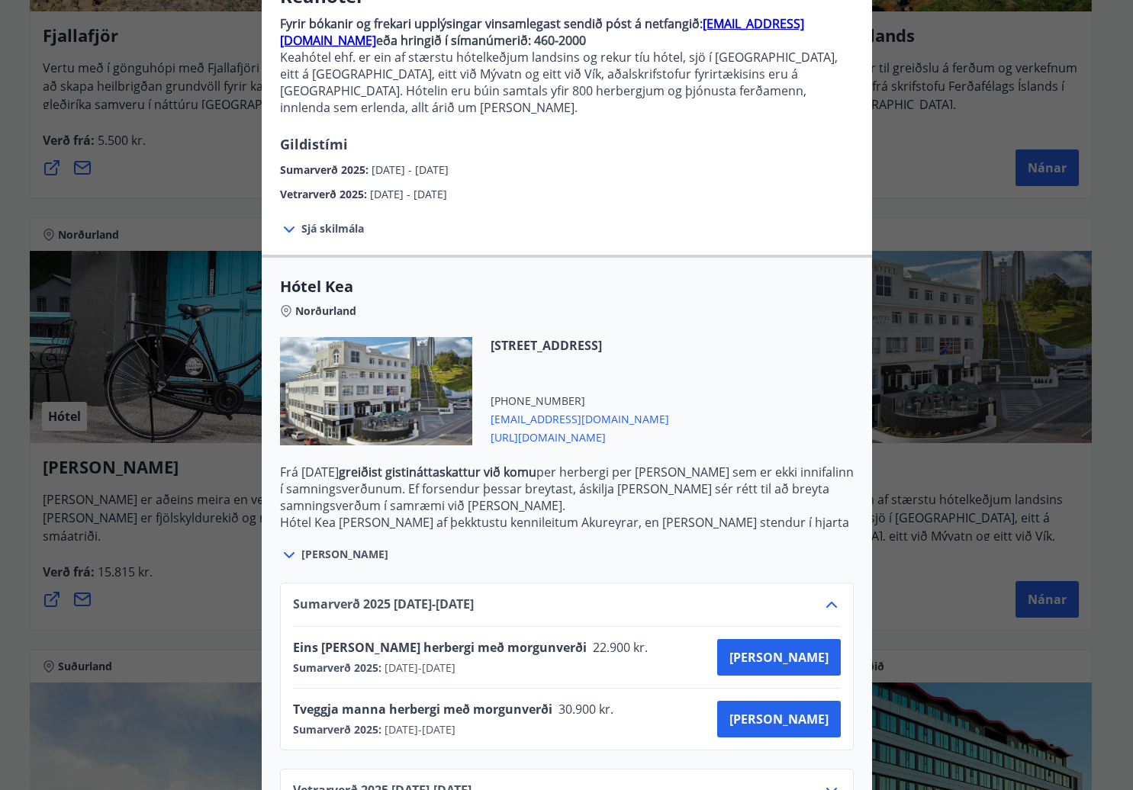
scroll to position [187, 0]
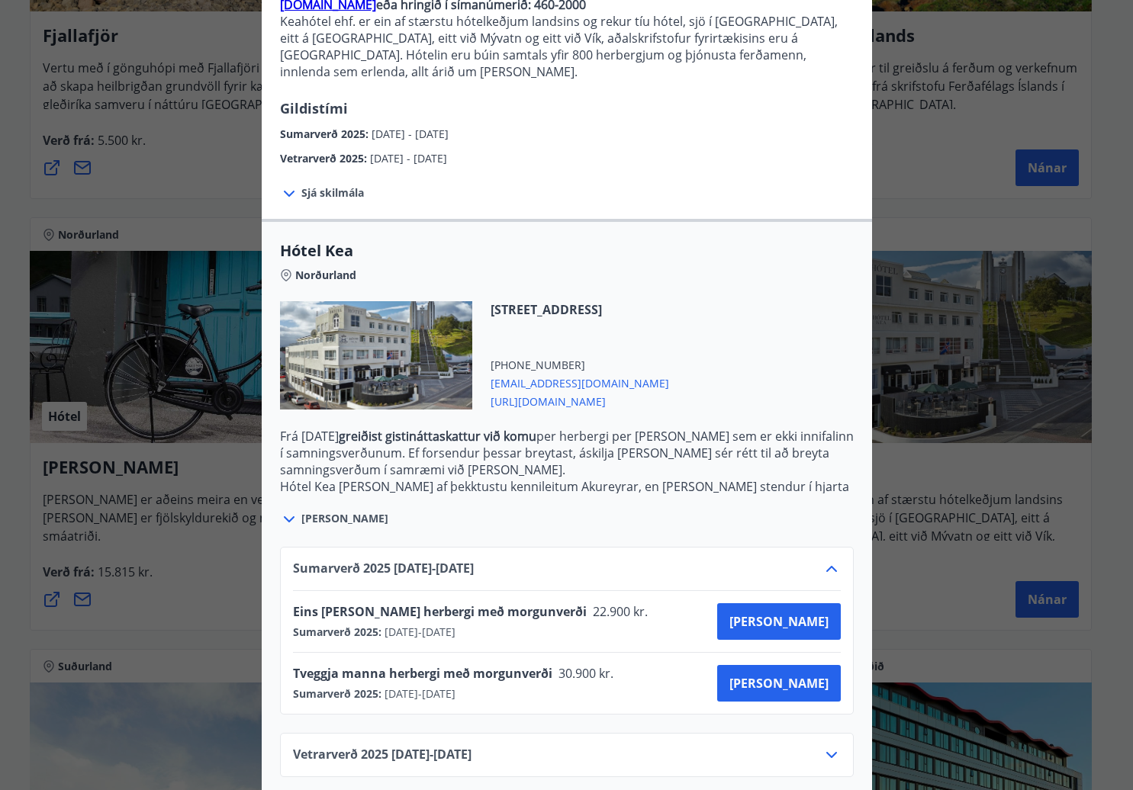
click at [826, 752] on icon at bounding box center [831, 755] width 11 height 6
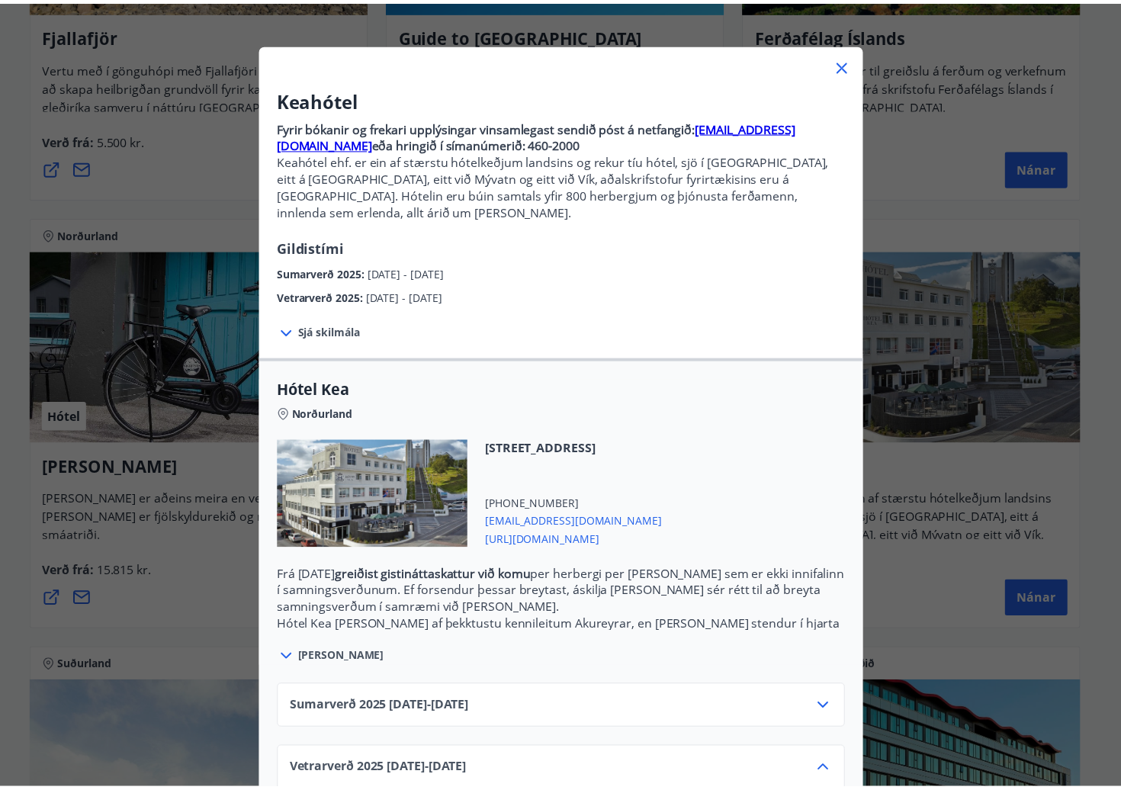
scroll to position [0, 0]
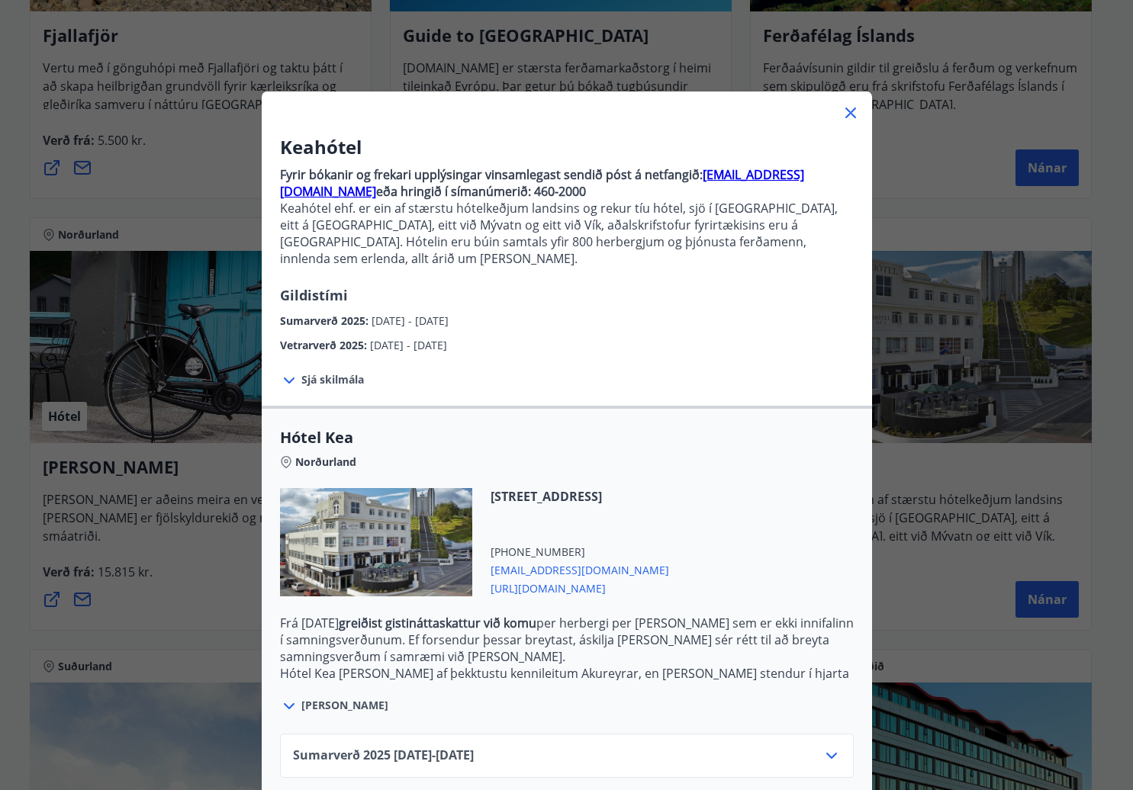
click at [844, 108] on icon at bounding box center [850, 113] width 18 height 18
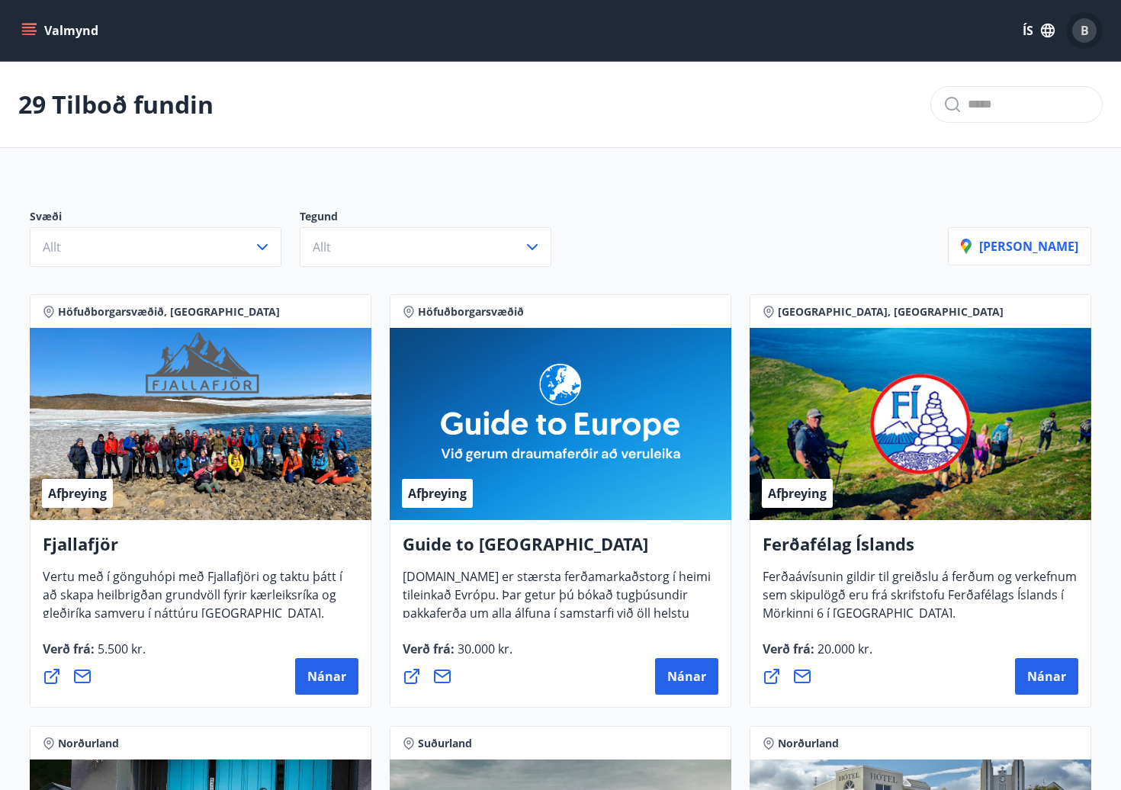
click at [1085, 19] on div "B" at bounding box center [1084, 30] width 24 height 24
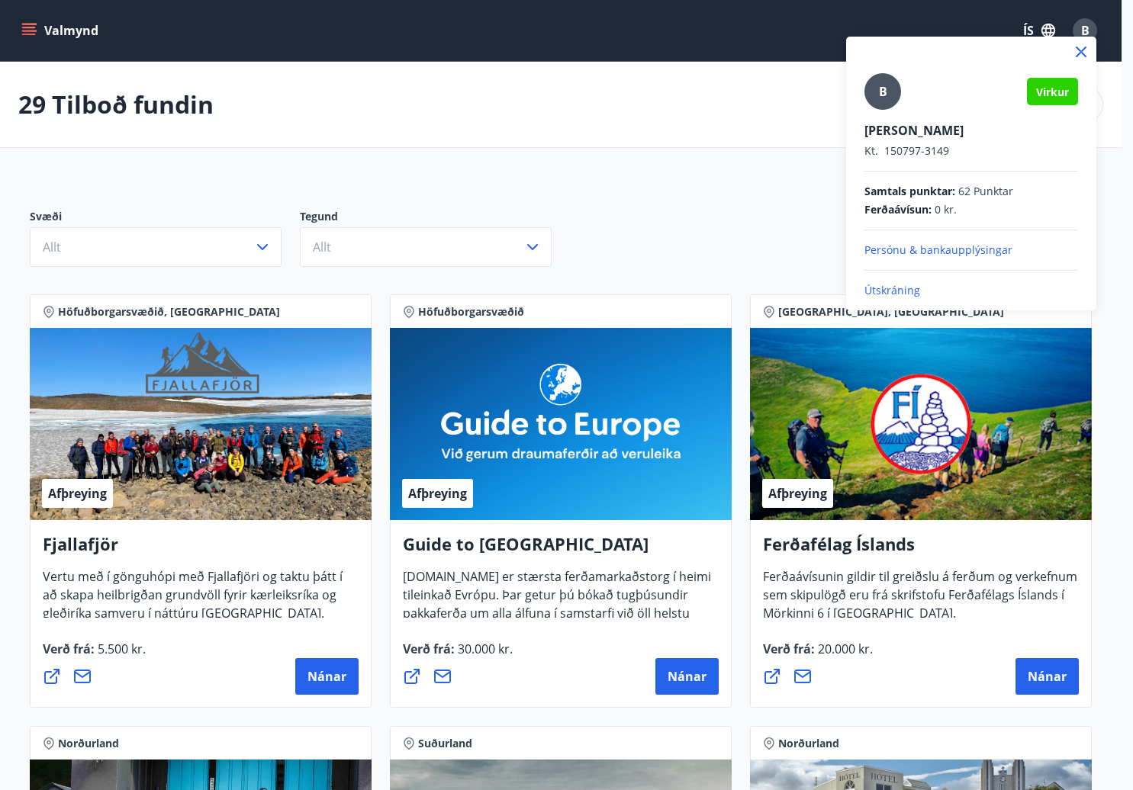
click at [901, 284] on p "Útskráning" at bounding box center [971, 290] width 214 height 15
